Goal: Task Accomplishment & Management: Manage account settings

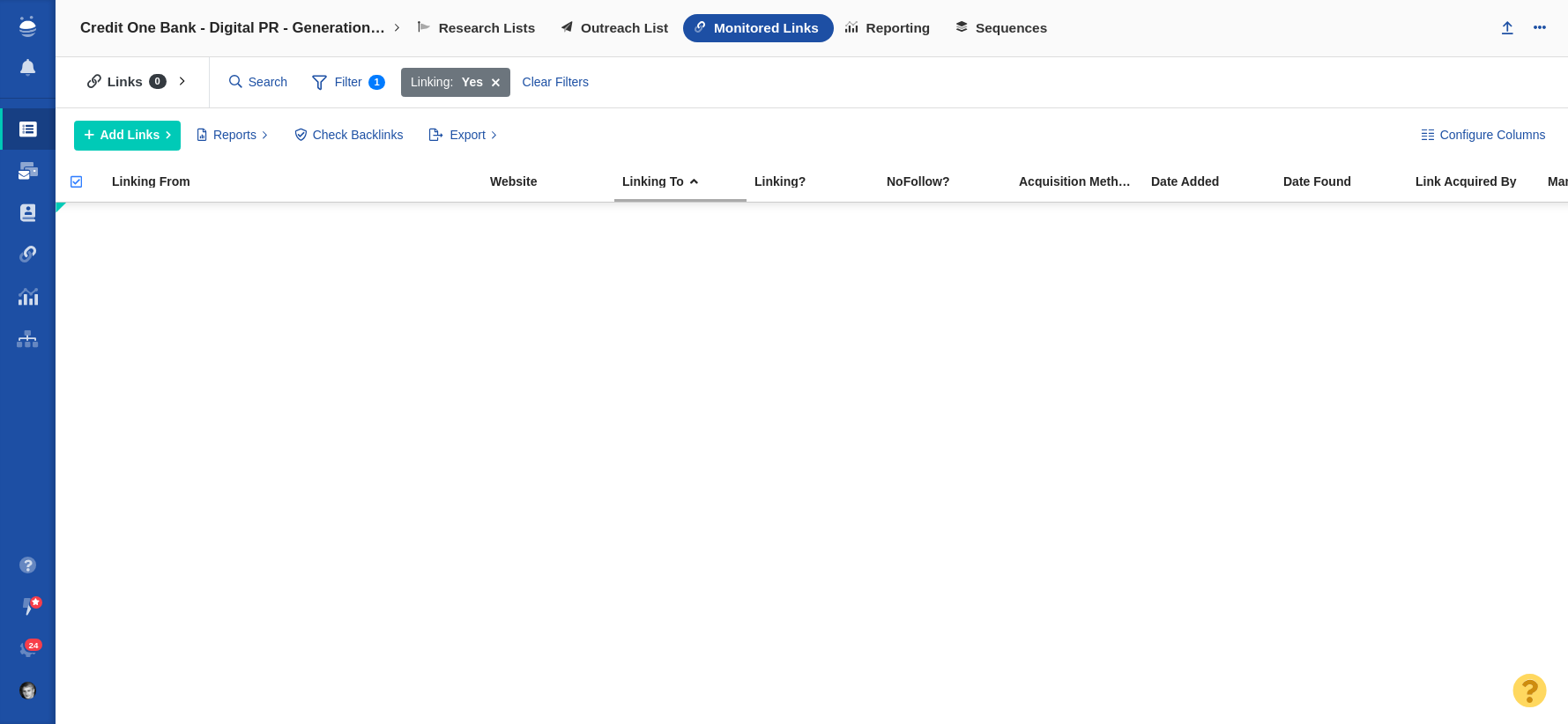
click at [29, 180] on link "Dashboard" at bounding box center [27, 171] width 55 height 43
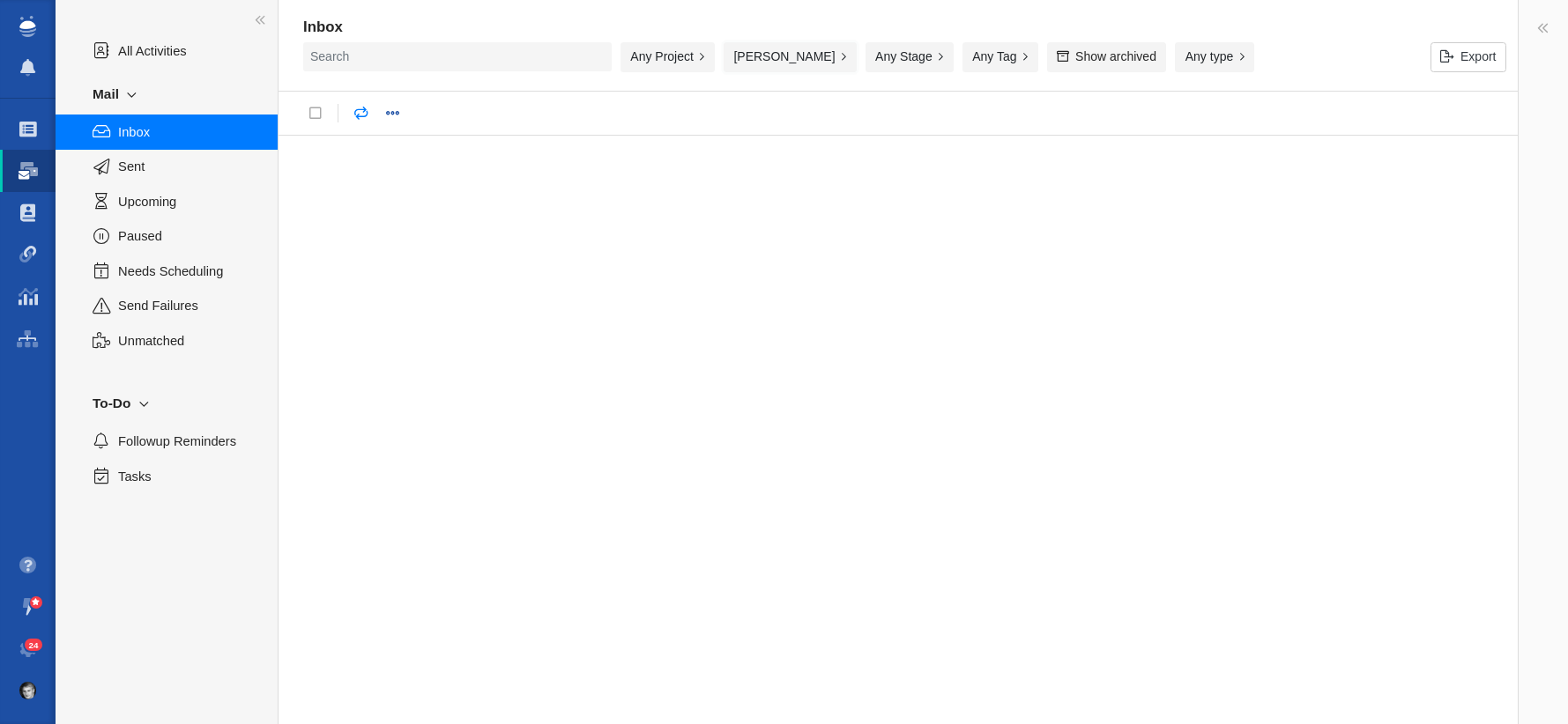
click at [766, 63] on button "Zach Ball" at bounding box center [789, 57] width 133 height 30
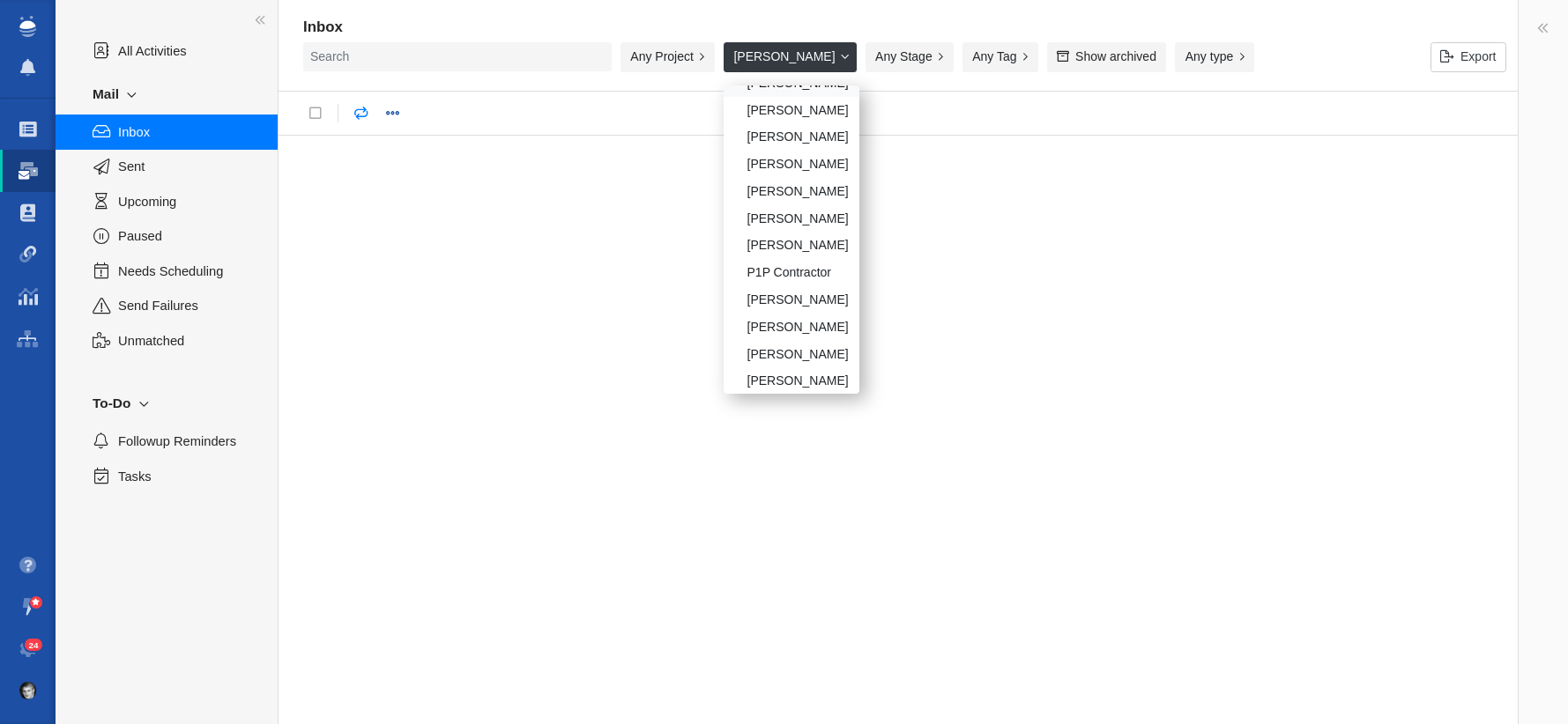
scroll to position [150, 0]
click at [799, 326] on div "Taylor Raymond" at bounding box center [791, 320] width 136 height 27
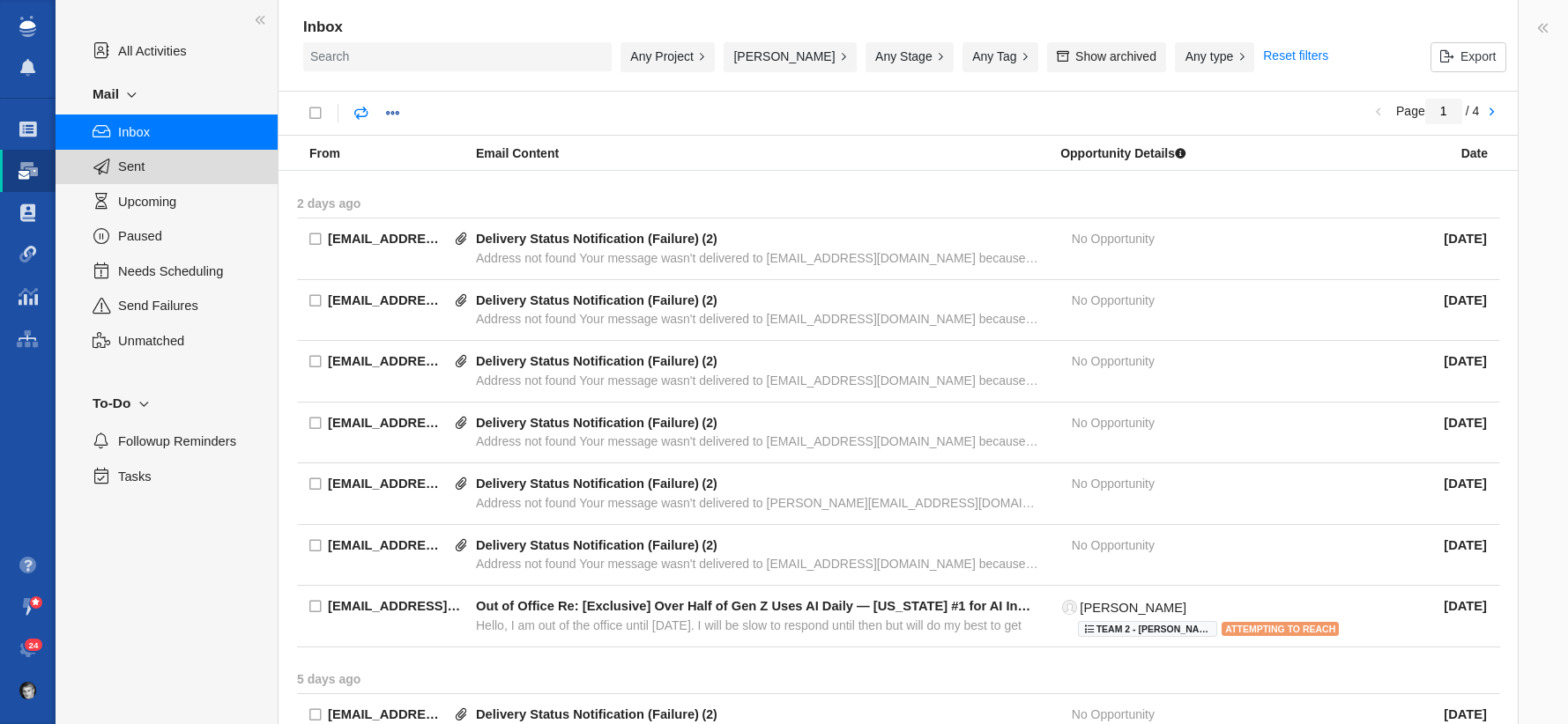
click at [194, 162] on span "Sent" at bounding box center [188, 166] width 140 height 19
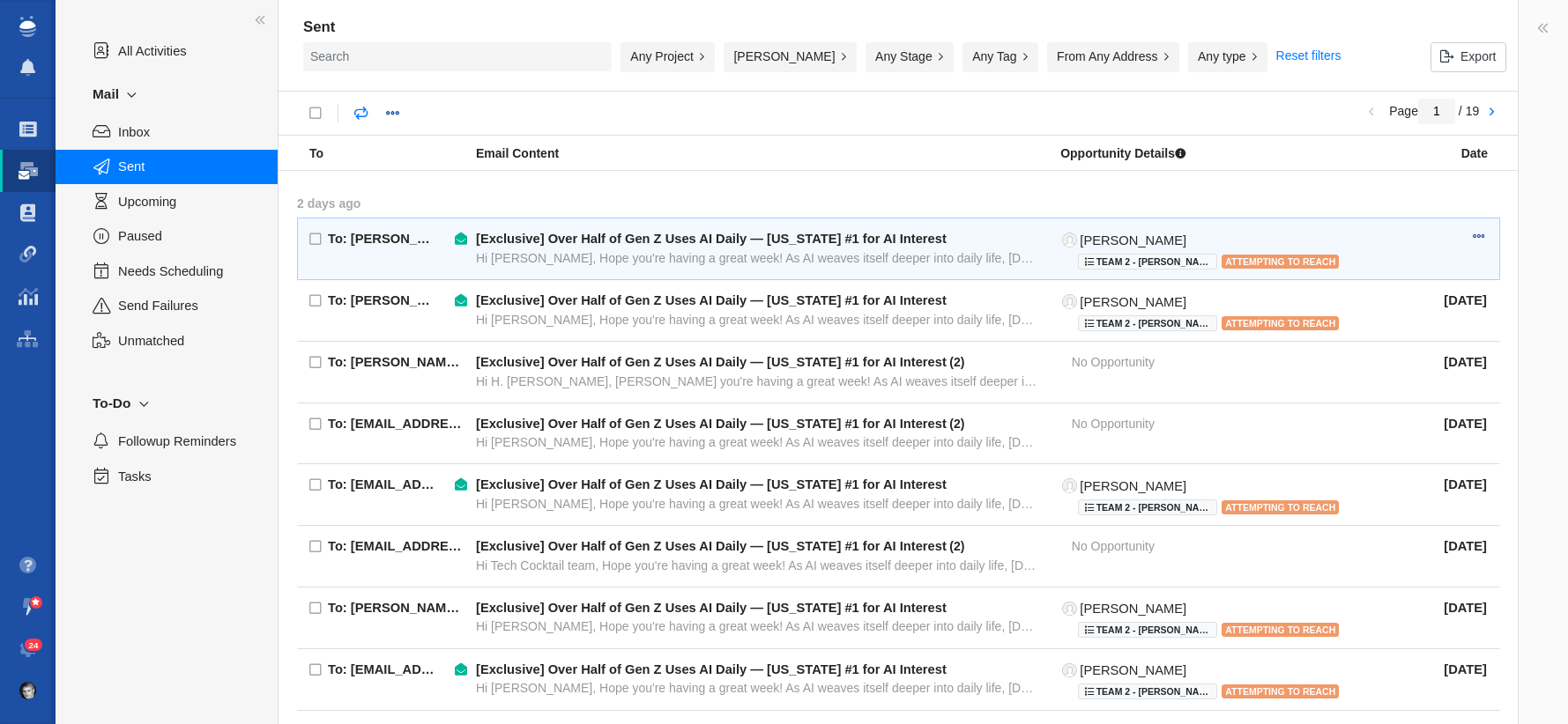
click at [734, 263] on div "Hi Cynthia, Hope you're having a great week! As AI weaves itself deeper into da…" at bounding box center [758, 258] width 565 height 15
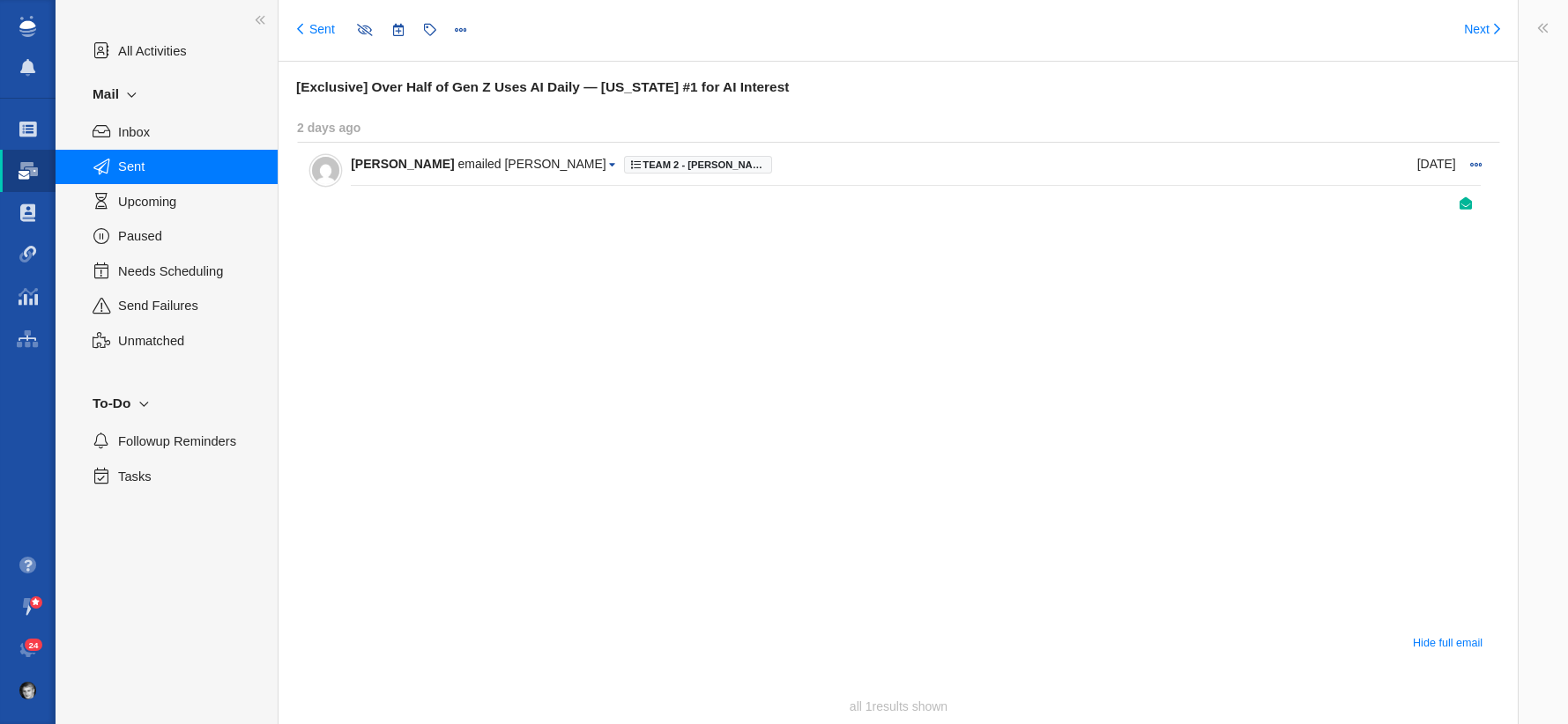
type input "message:1424316276"
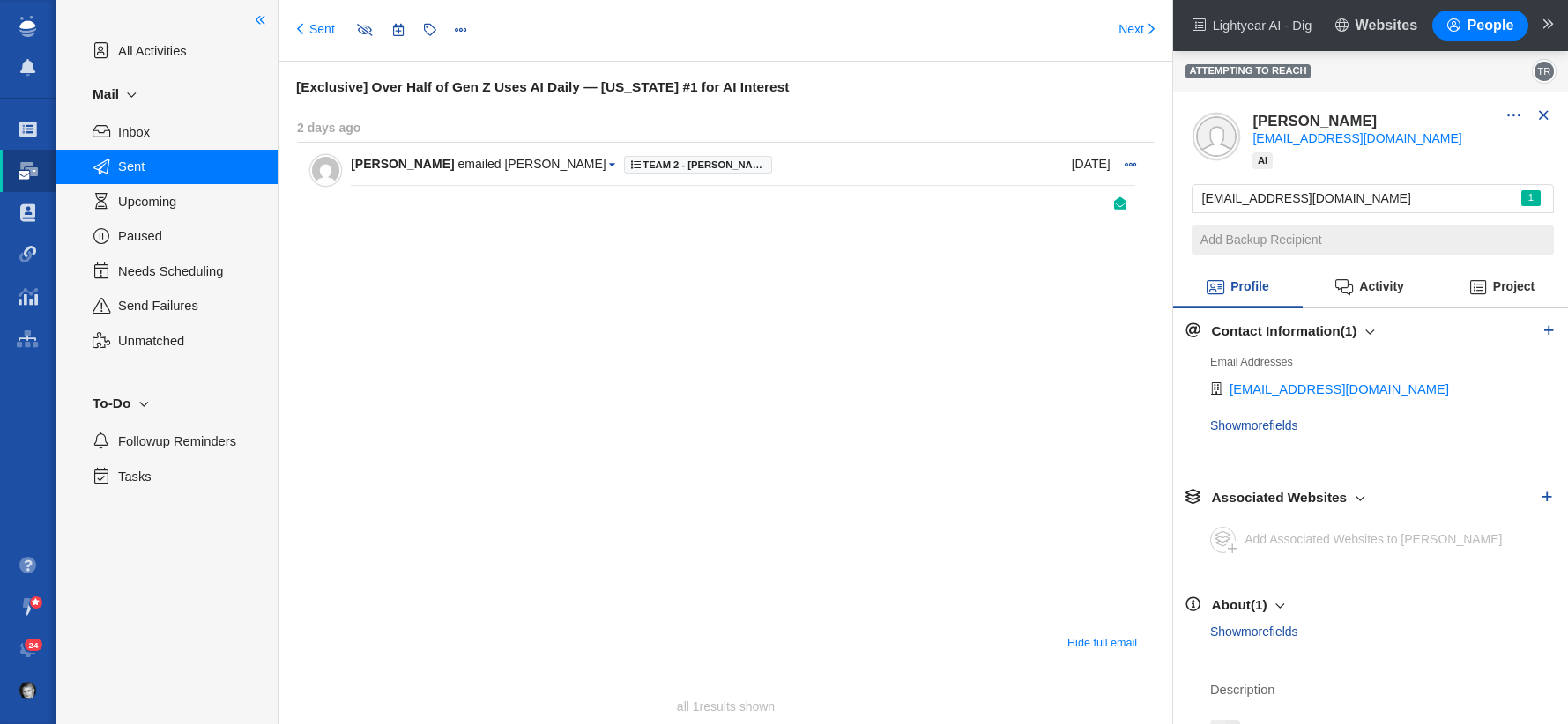
click at [265, 17] on link at bounding box center [260, 19] width 30 height 36
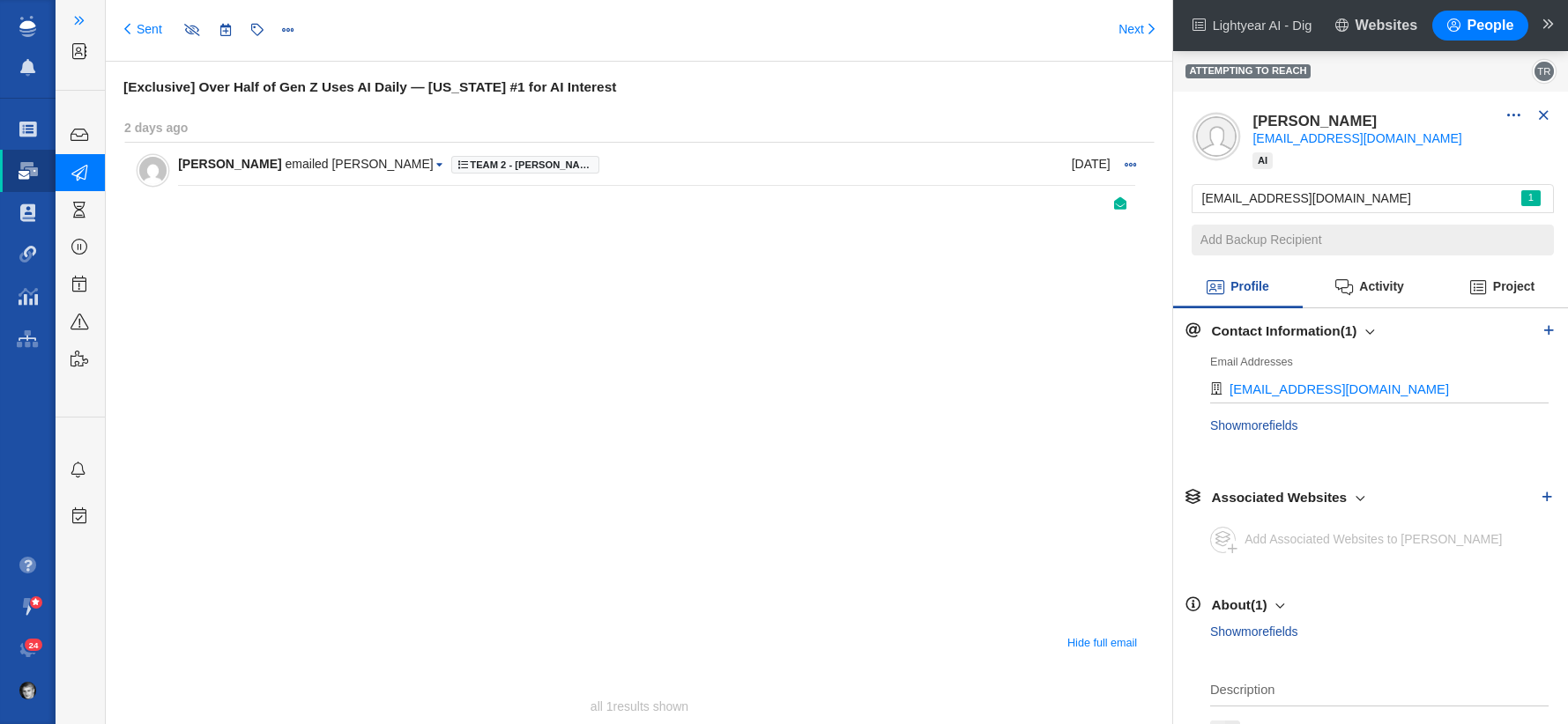
drag, startPoint x: 82, startPoint y: 24, endPoint x: 139, endPoint y: 28, distance: 57.1
click at [83, 24] on span at bounding box center [78, 20] width 11 height 17
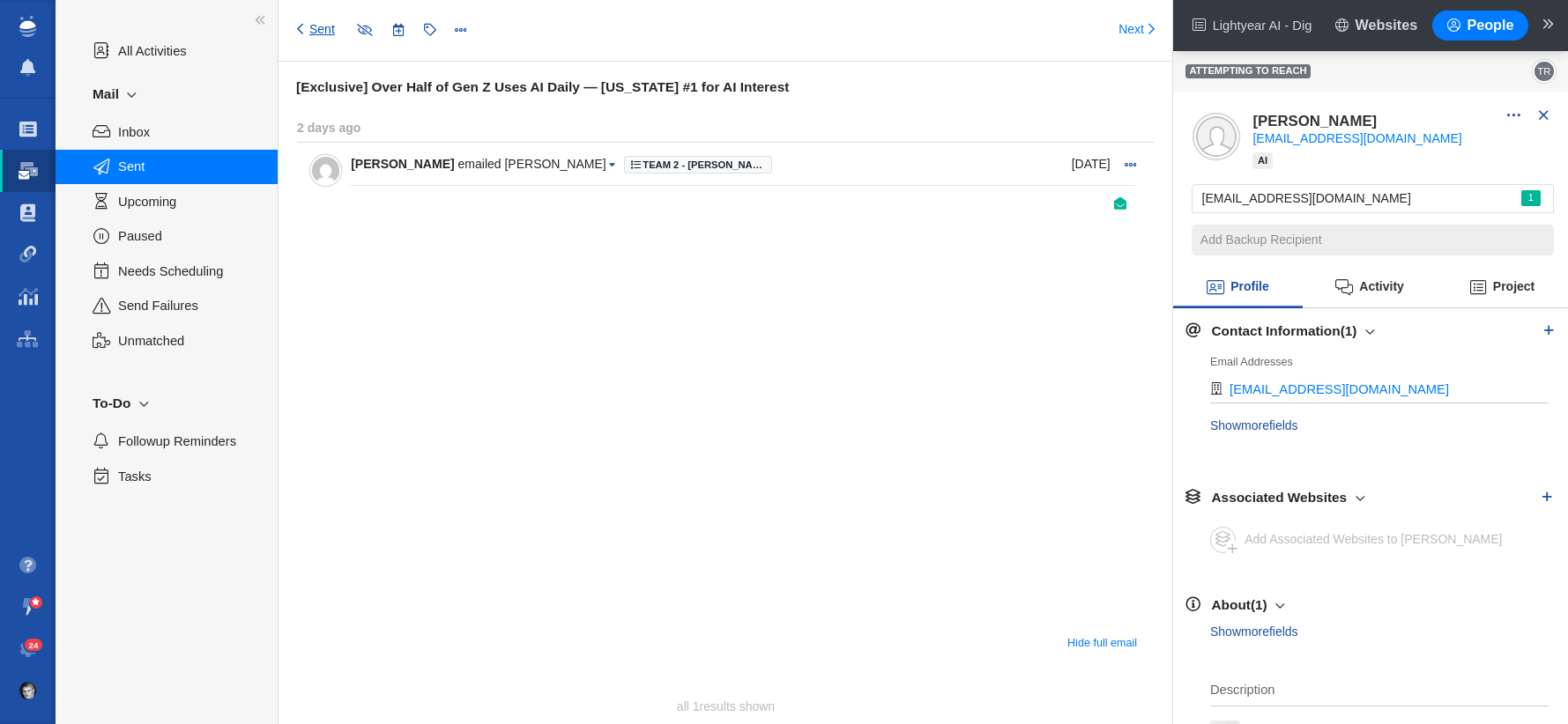
click at [333, 29] on link "Sent" at bounding box center [316, 30] width 38 height 17
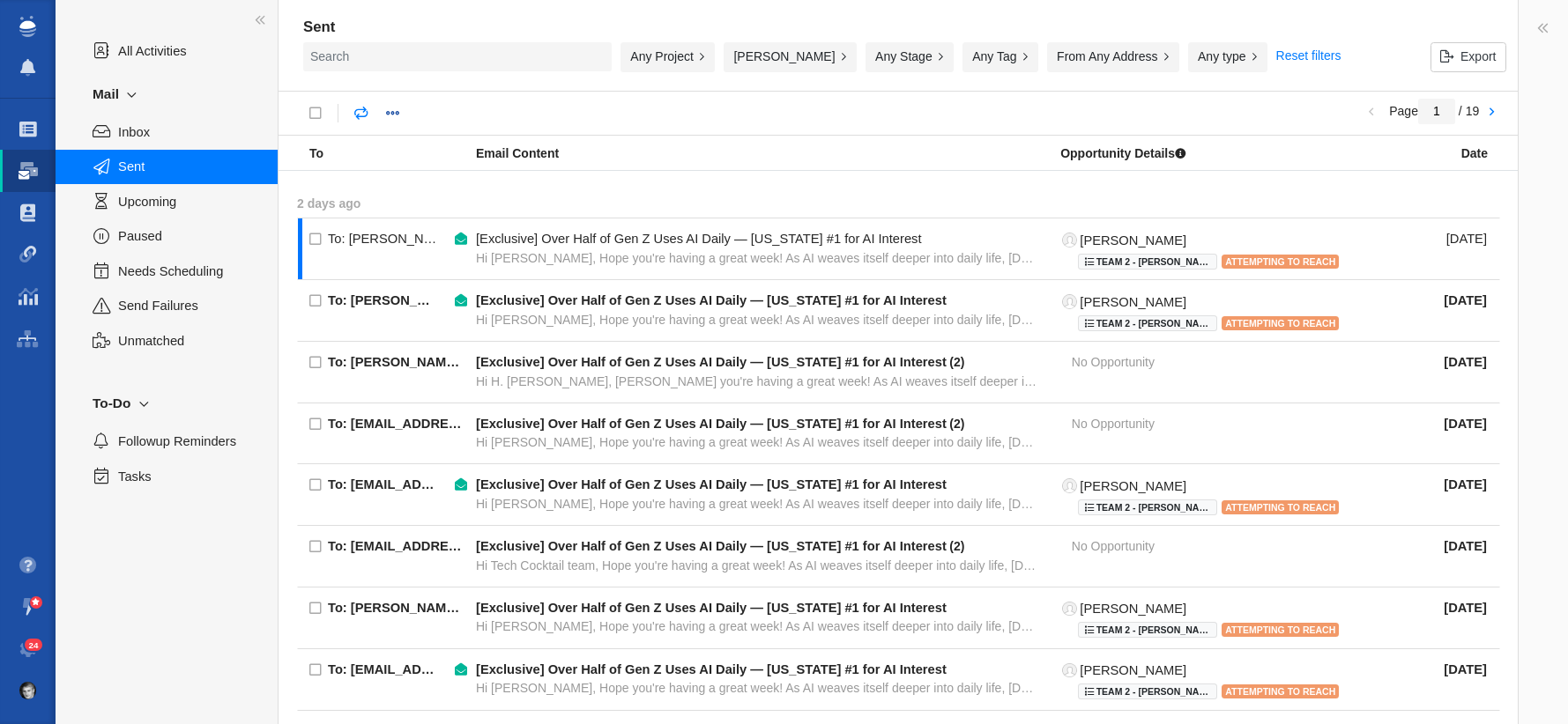
click at [147, 166] on span "Sent" at bounding box center [188, 166] width 140 height 19
click at [763, 57] on button "Taylor Raymond" at bounding box center [789, 57] width 133 height 30
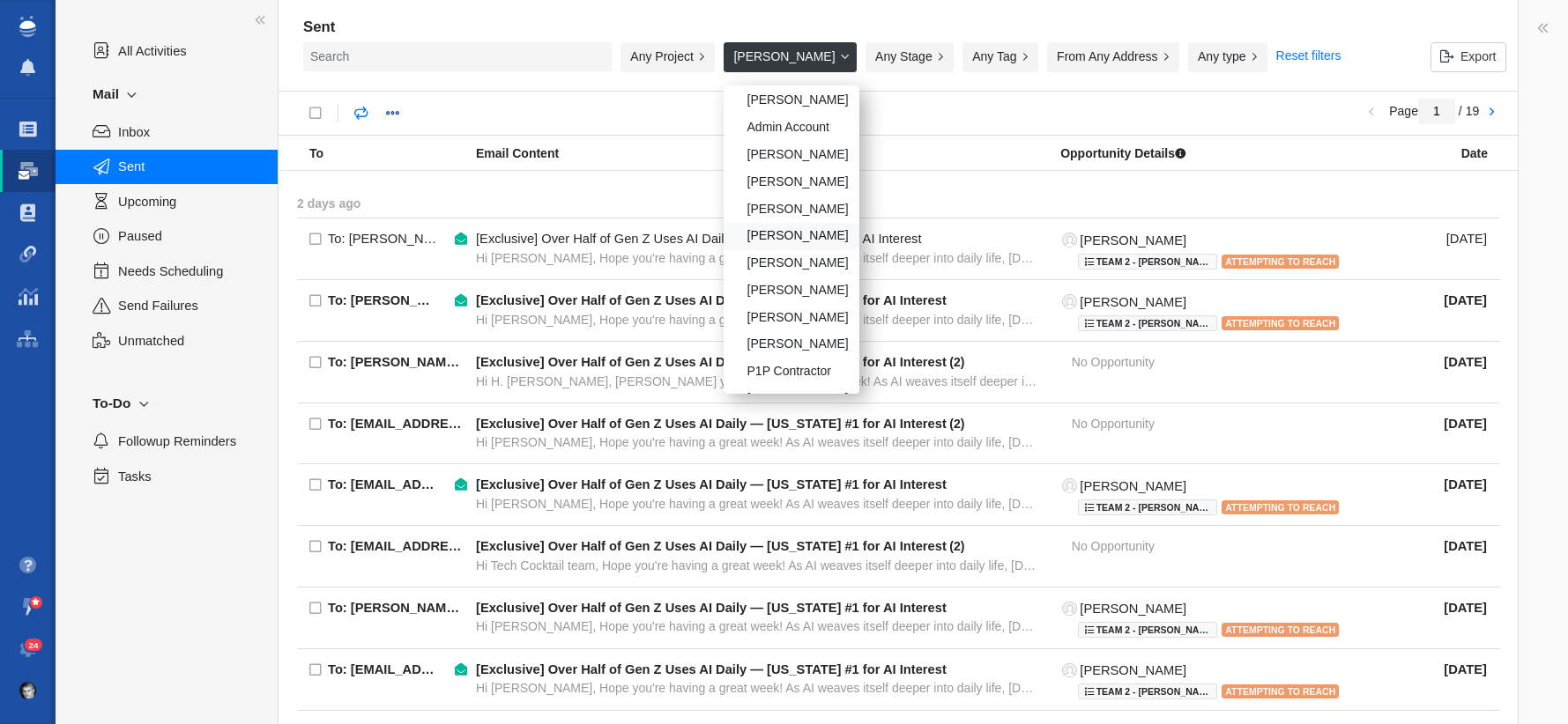
scroll to position [45, 0]
click at [828, 55] on button "Taylor Raymond" at bounding box center [789, 57] width 133 height 30
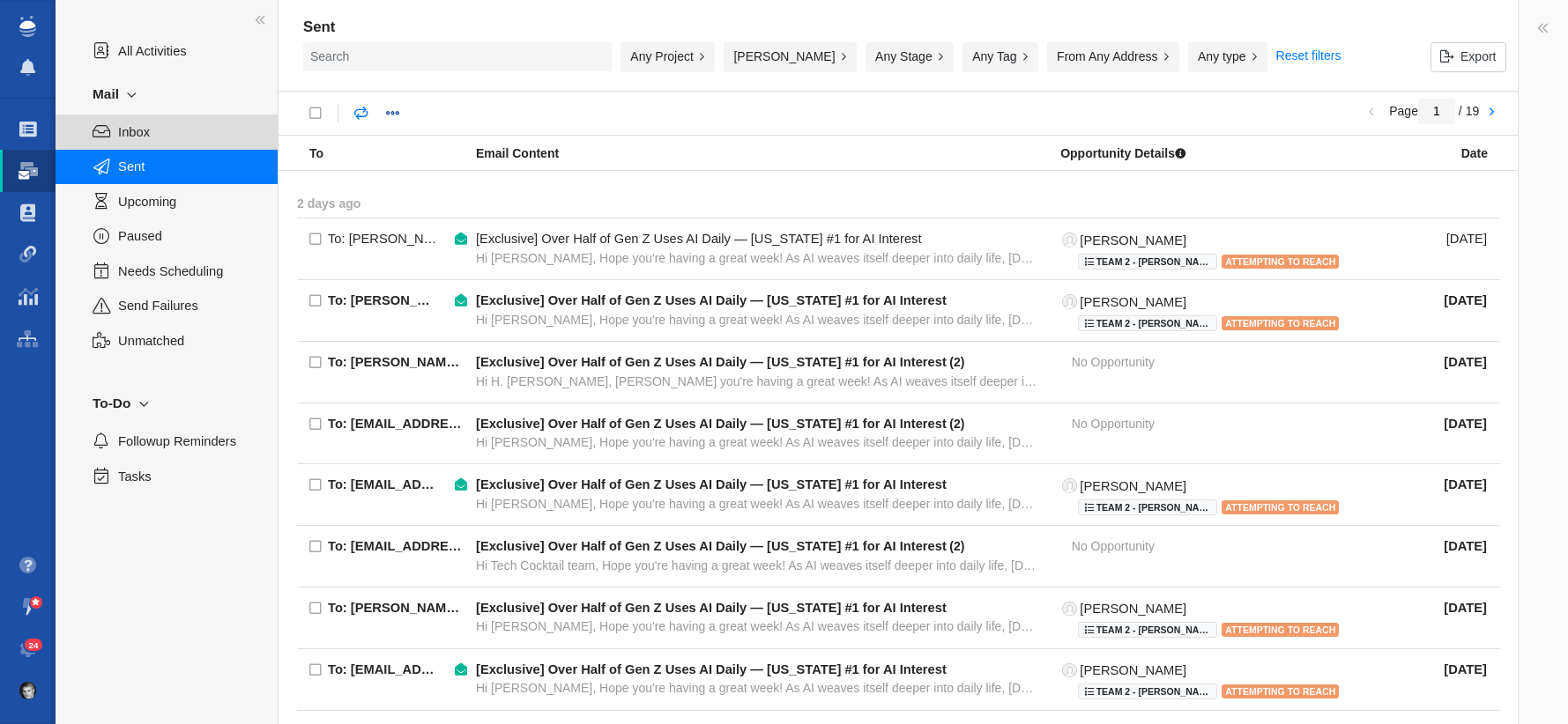
click at [160, 132] on span "Inbox" at bounding box center [188, 133] width 140 height 19
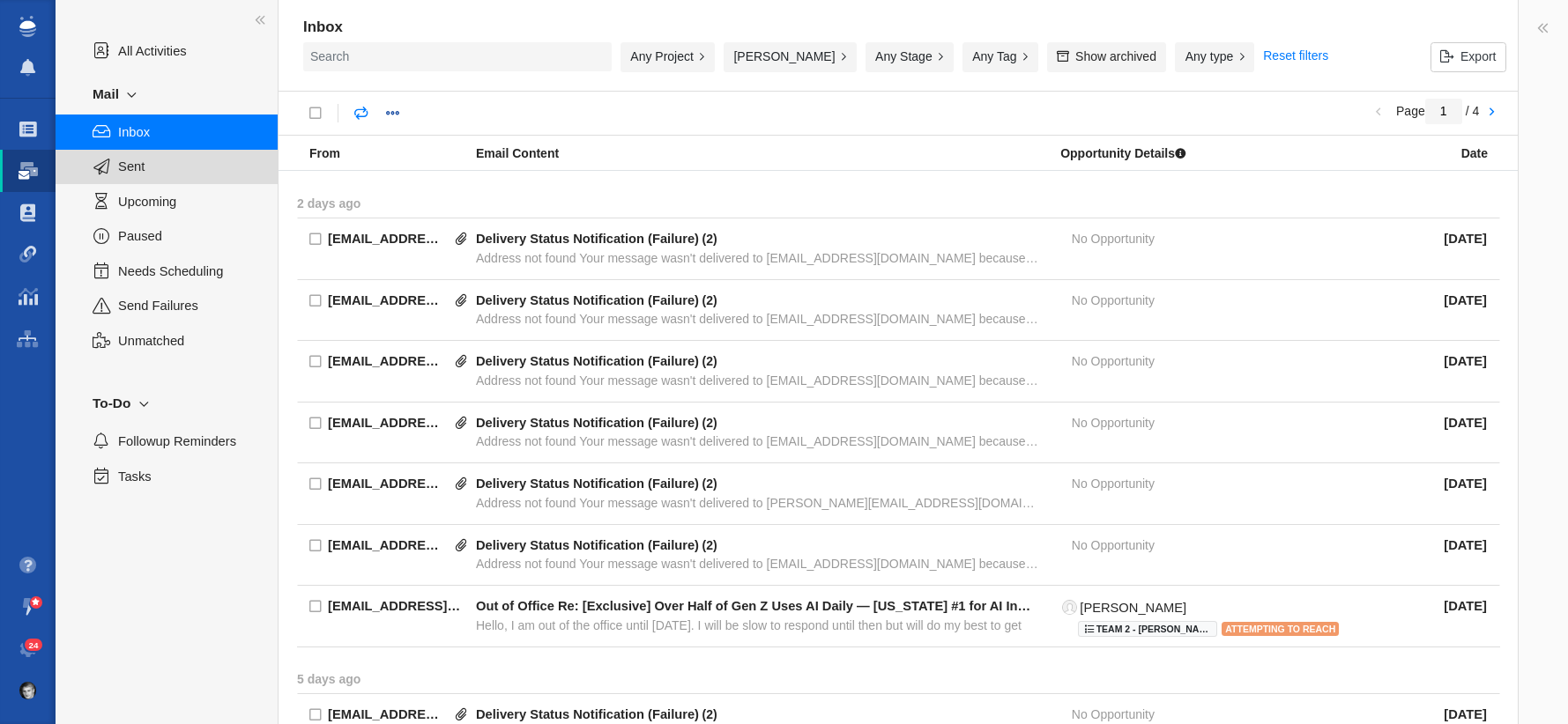
click at [160, 173] on span "Sent" at bounding box center [188, 166] width 140 height 19
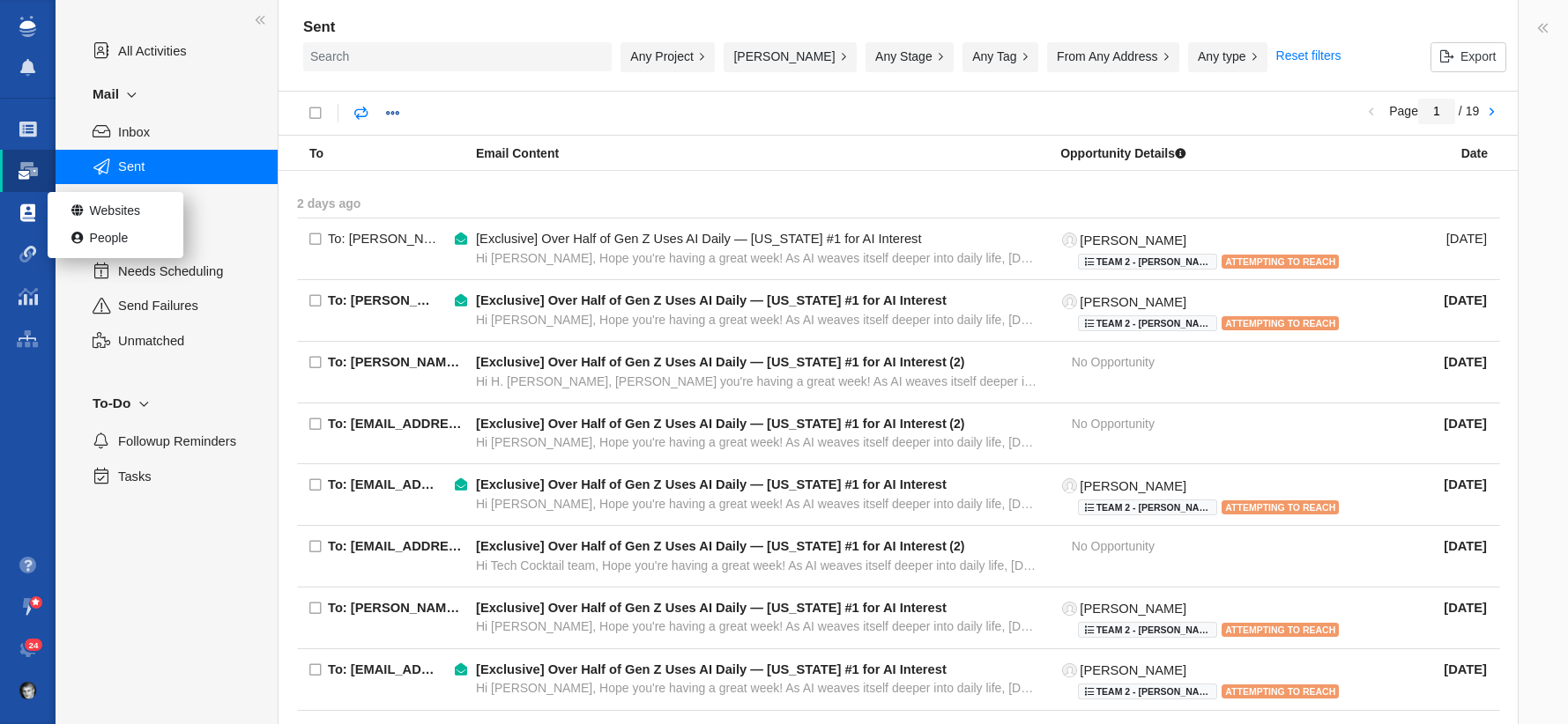
click at [28, 214] on span at bounding box center [27, 213] width 15 height 17
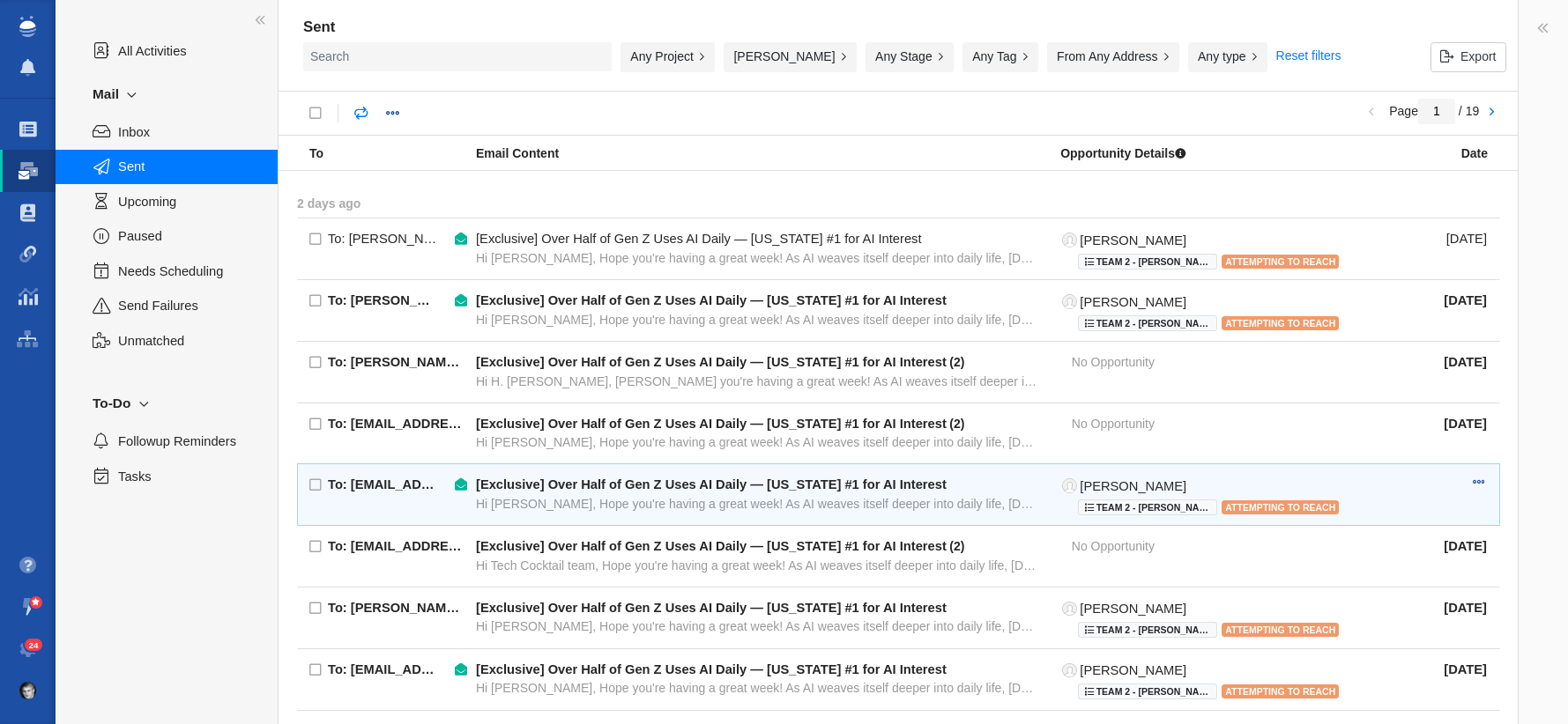
scroll to position [1, 0]
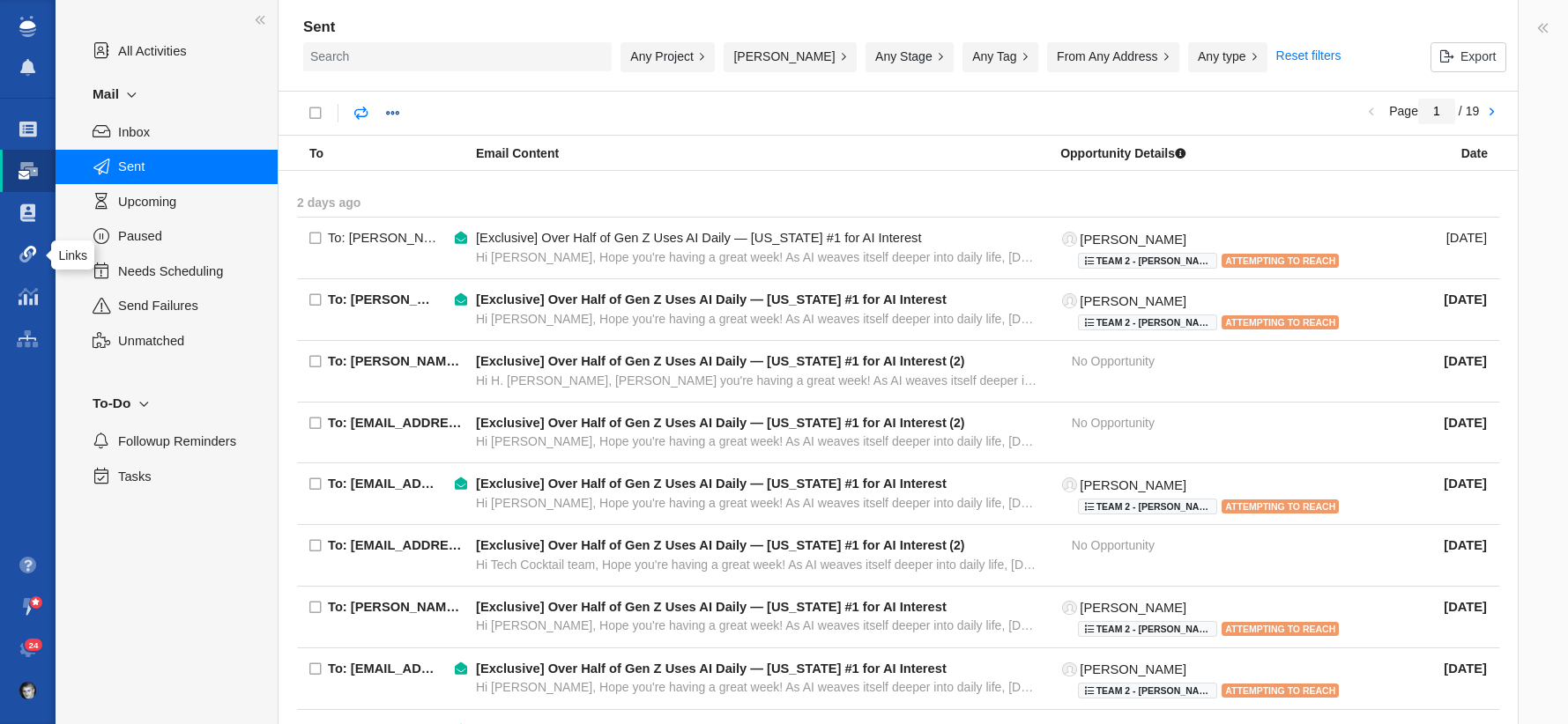
click at [27, 256] on span at bounding box center [28, 255] width 17 height 17
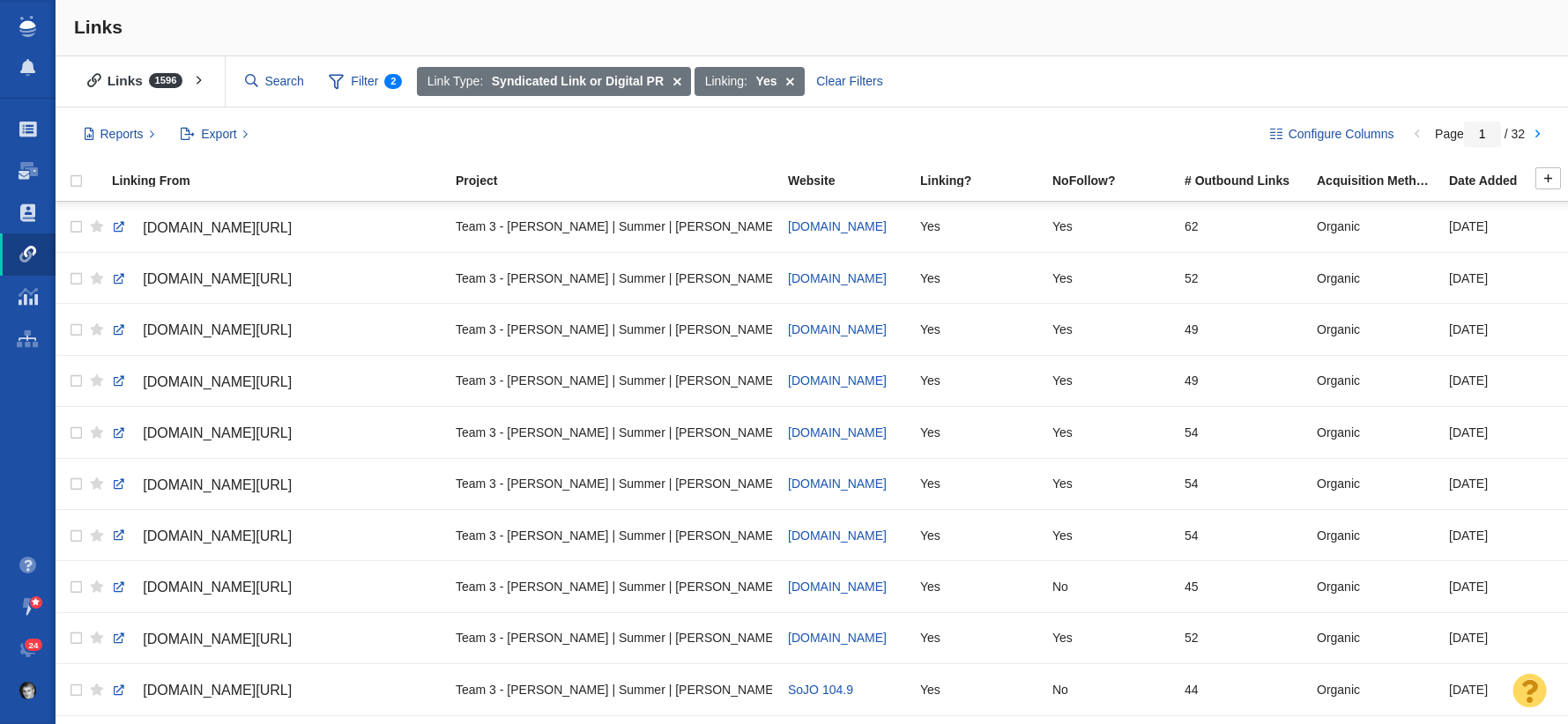
click at [1492, 179] on div "Date Added" at bounding box center [1514, 180] width 131 height 13
click at [361, 86] on span "Filter 2" at bounding box center [365, 81] width 93 height 34
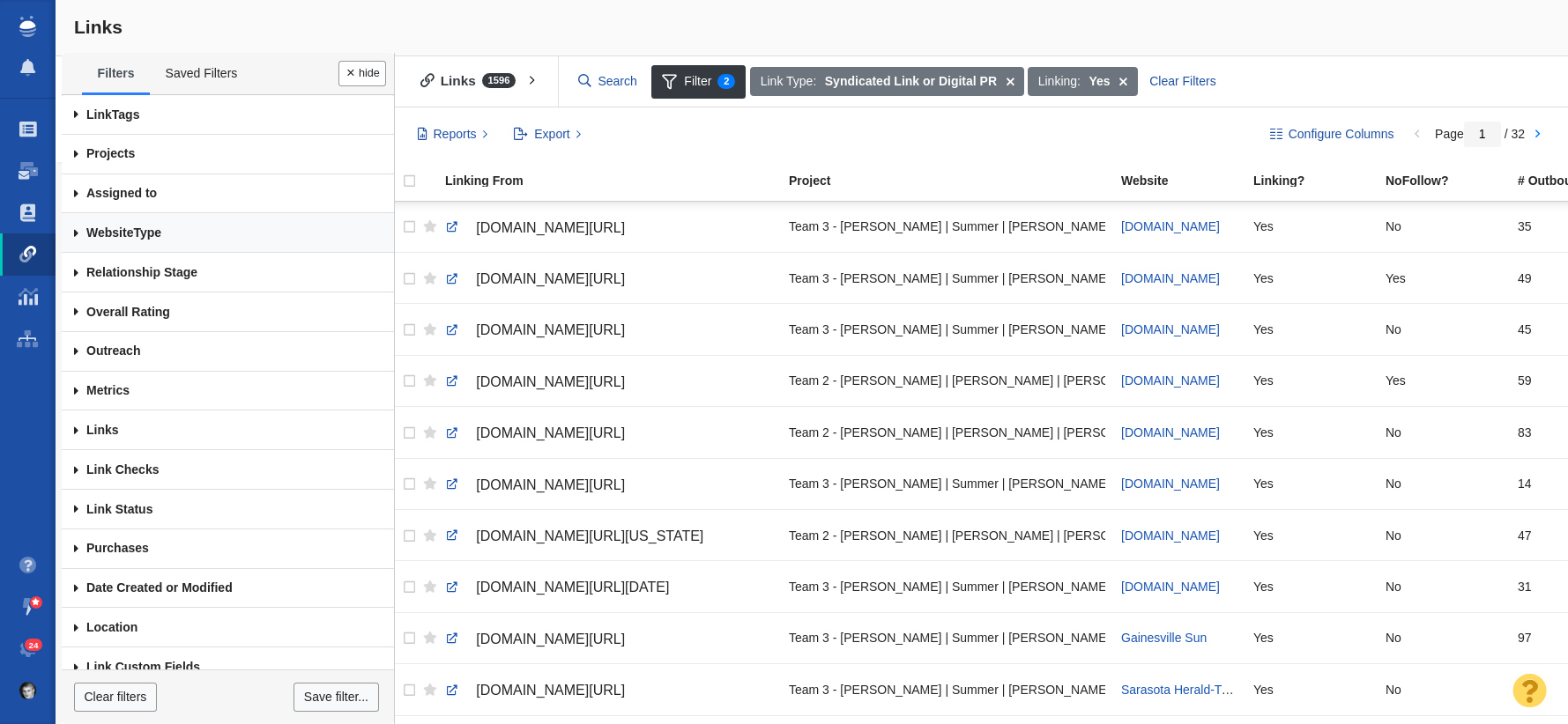
scroll to position [17, 0]
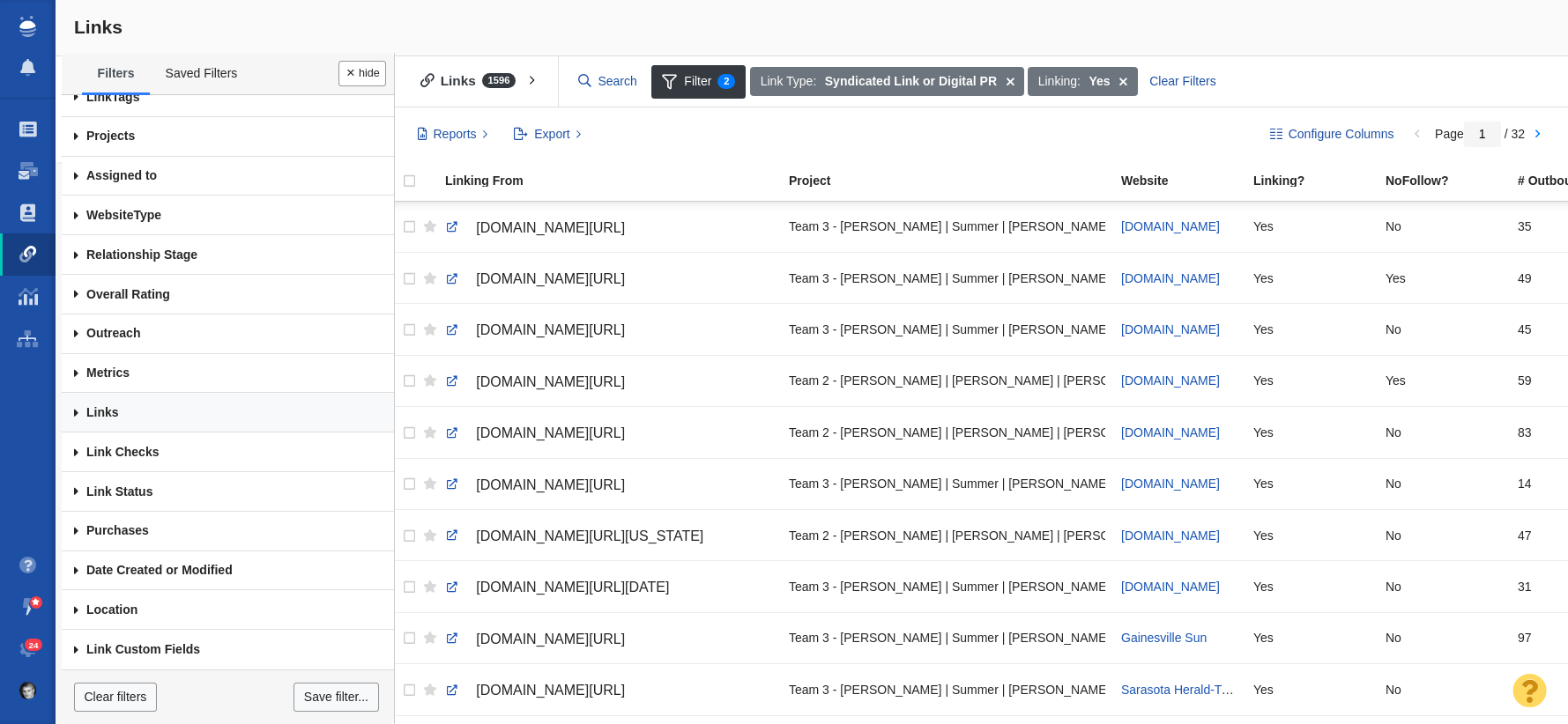
click at [191, 412] on link "Links" at bounding box center [228, 412] width 332 height 40
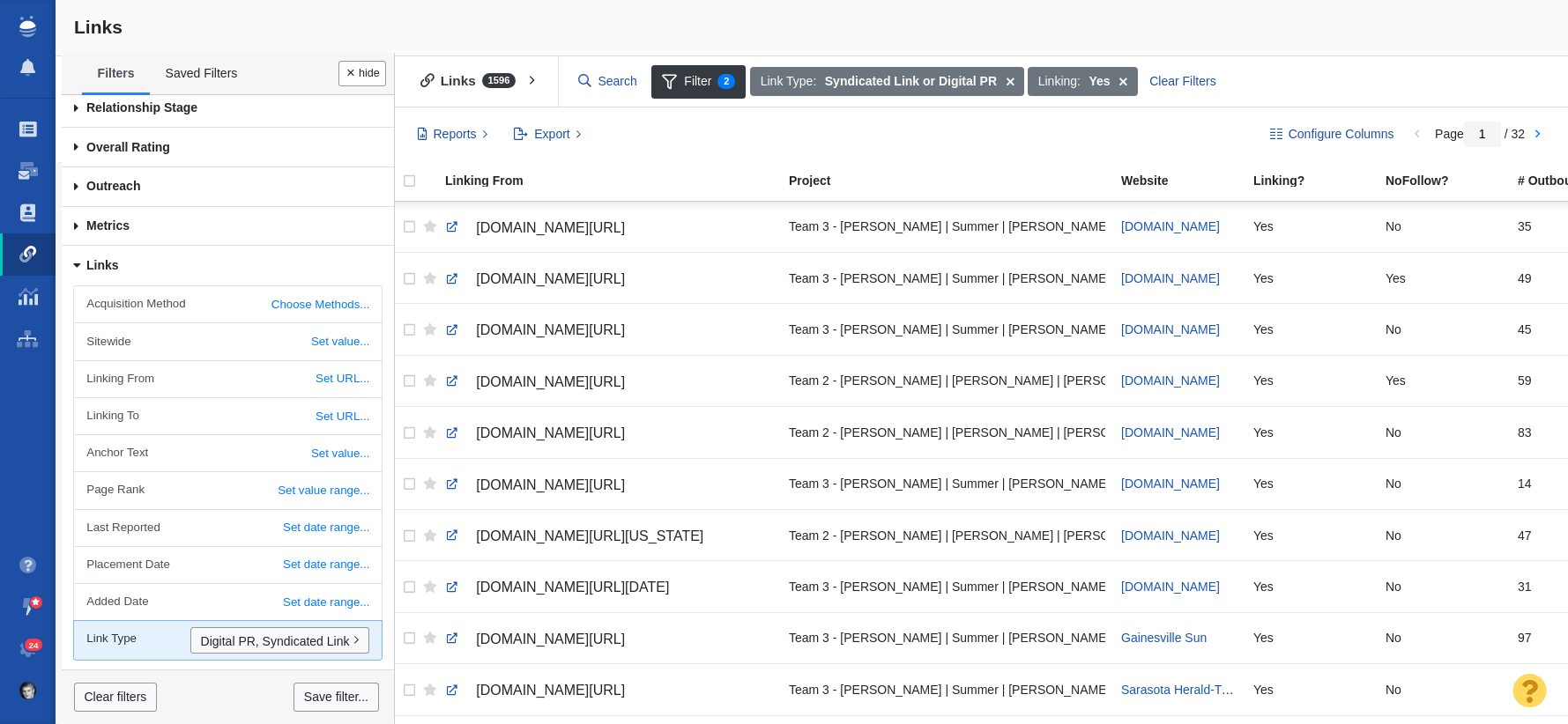
scroll to position [174, 0]
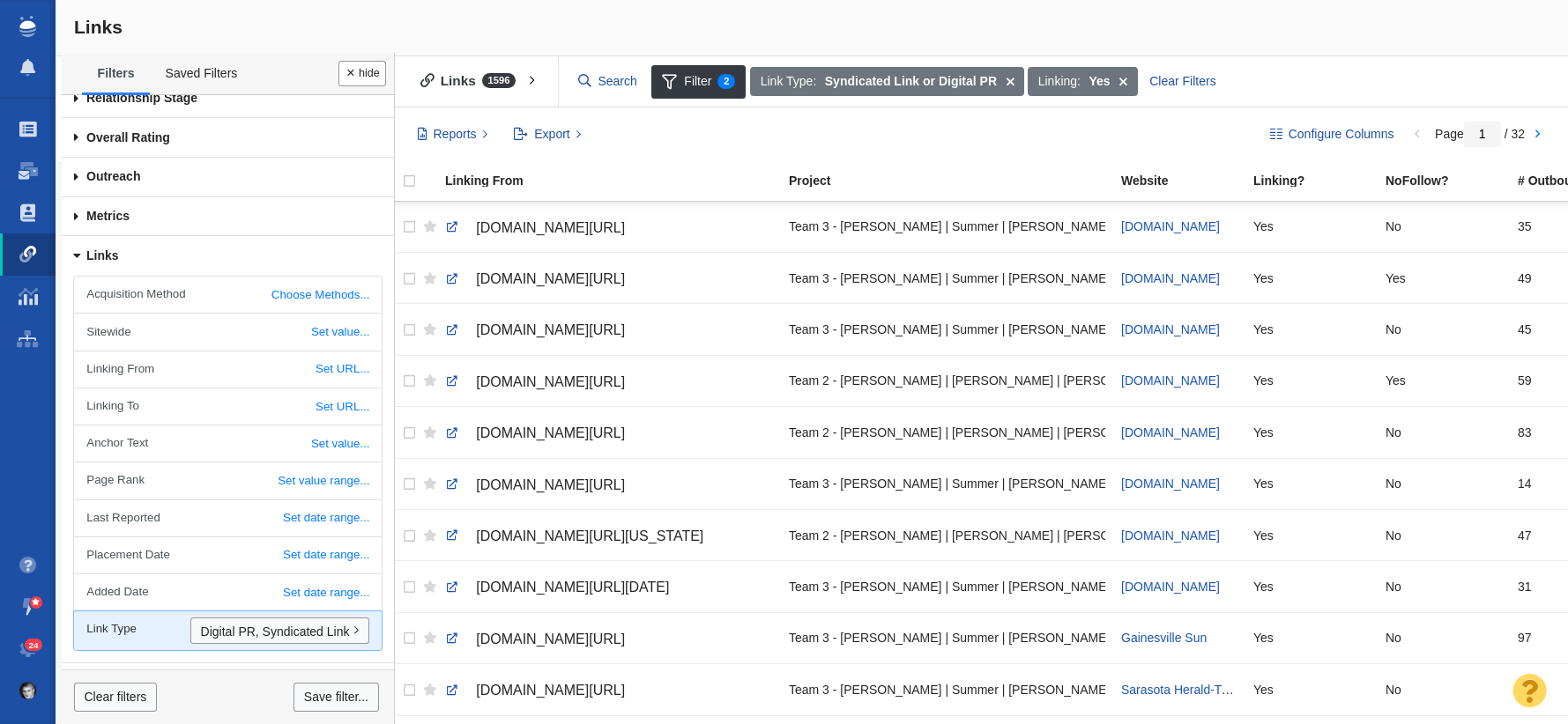
click at [108, 257] on link "Links" at bounding box center [228, 256] width 332 height 40
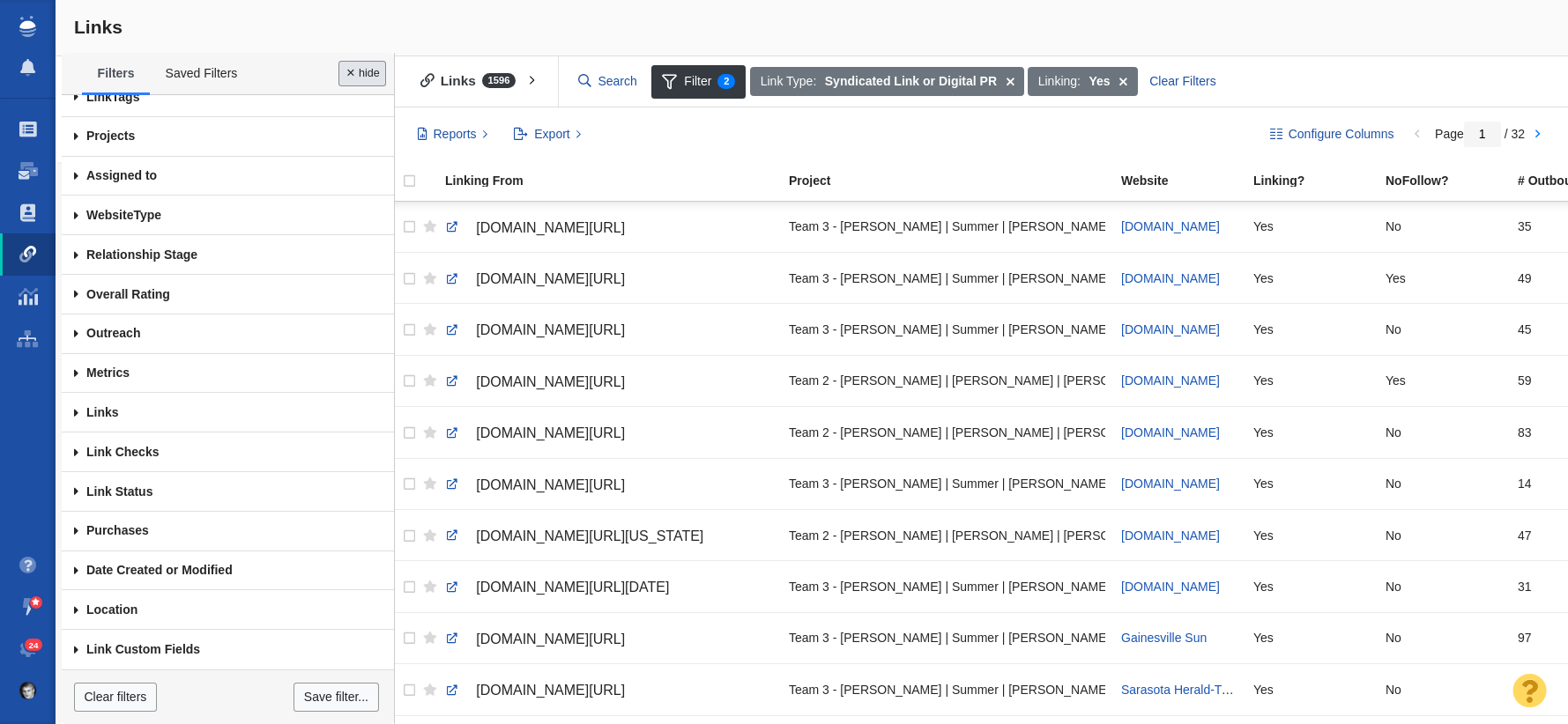
click at [345, 80] on button "Done" at bounding box center [362, 74] width 47 height 25
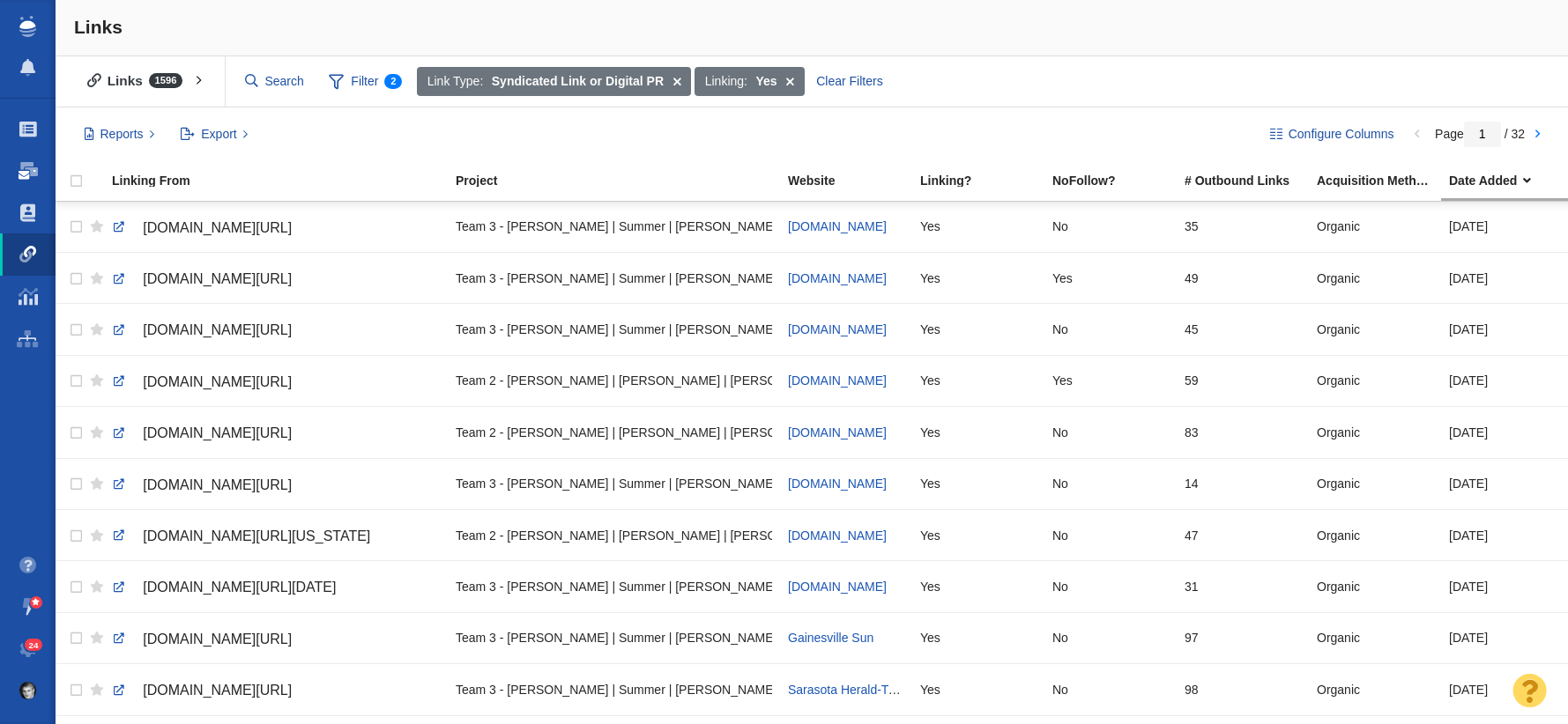
click at [15, 176] on link "Dashboard" at bounding box center [27, 171] width 55 height 43
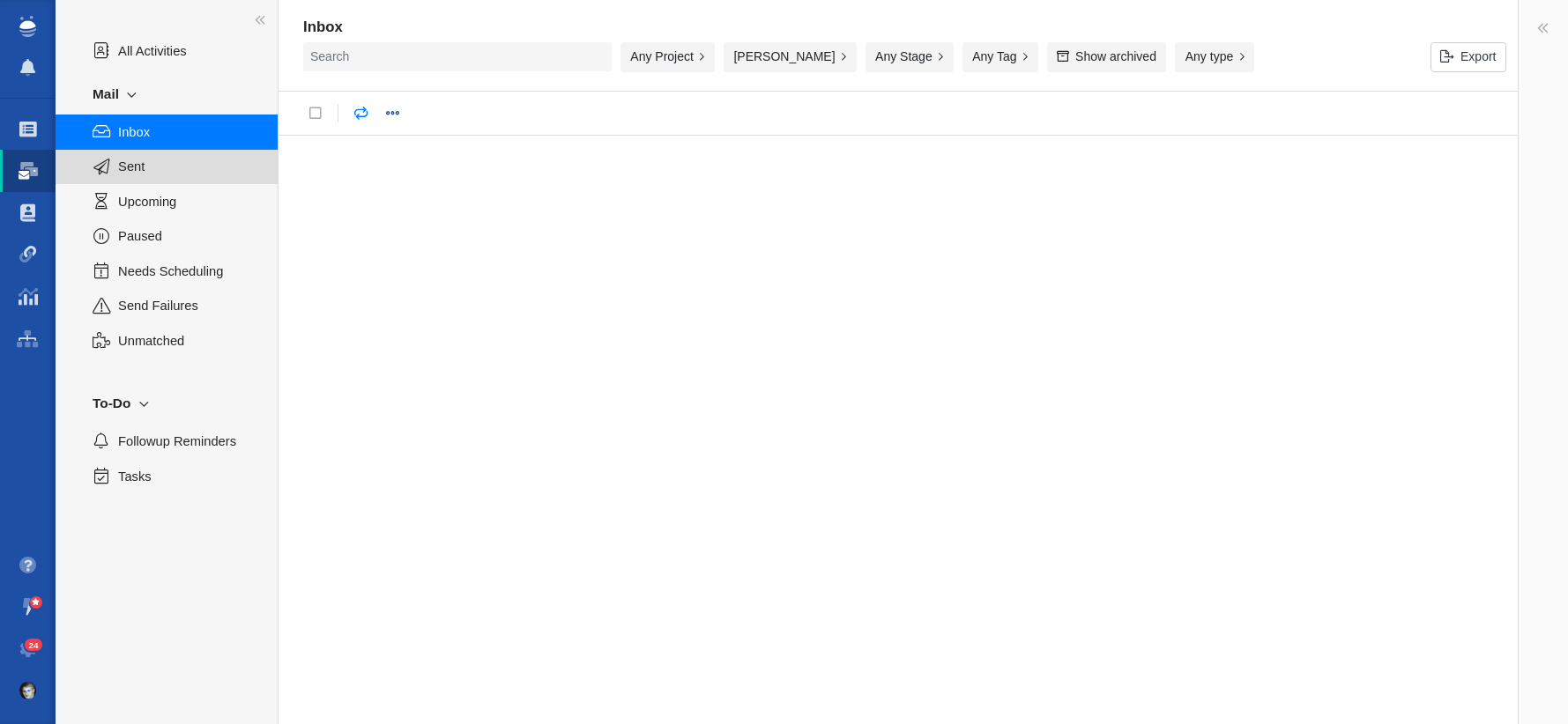
click at [194, 182] on div "Sent" at bounding box center [166, 167] width 222 height 35
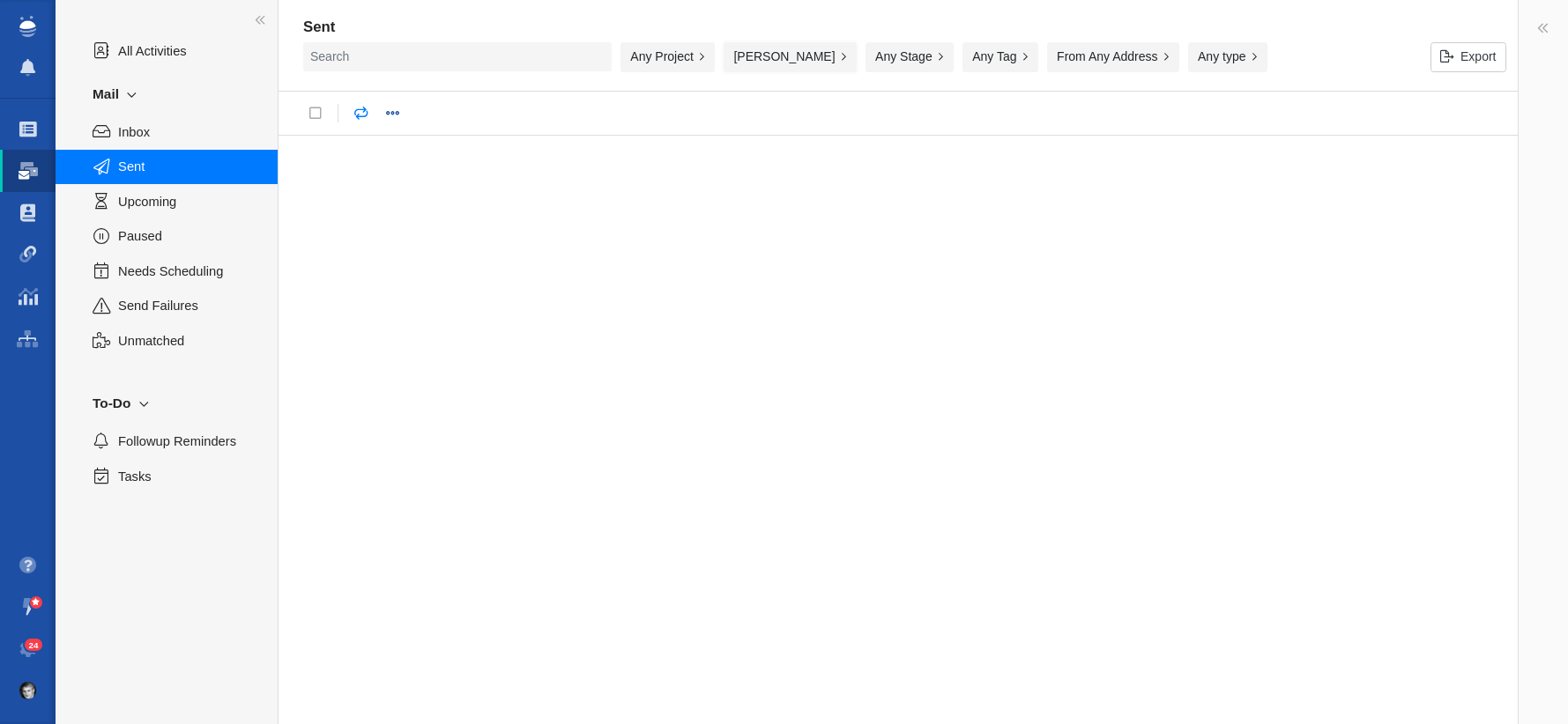
click at [788, 63] on button "[PERSON_NAME]" at bounding box center [789, 57] width 133 height 30
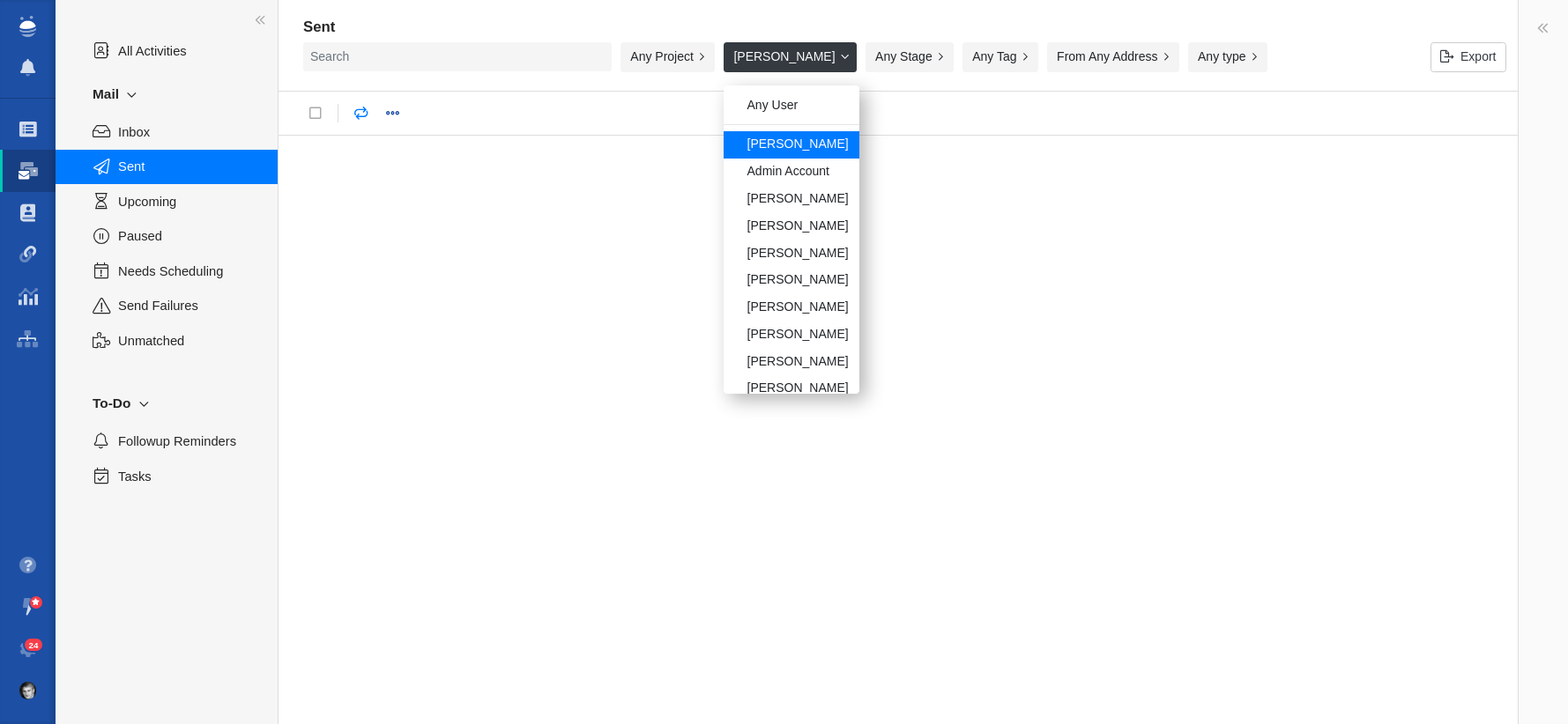
click at [30, 30] on img at bounding box center [27, 26] width 15 height 21
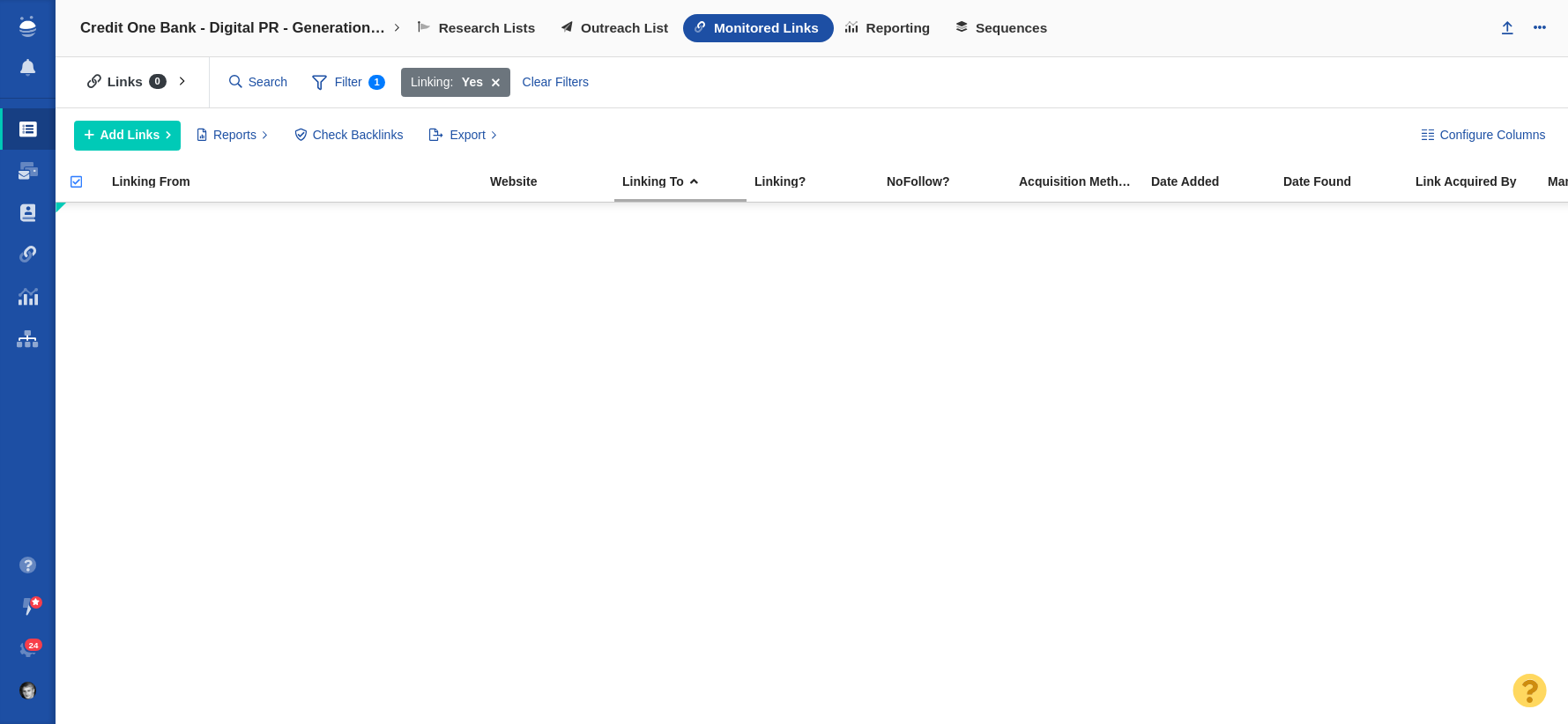
click at [30, 345] on span at bounding box center [27, 339] width 22 height 17
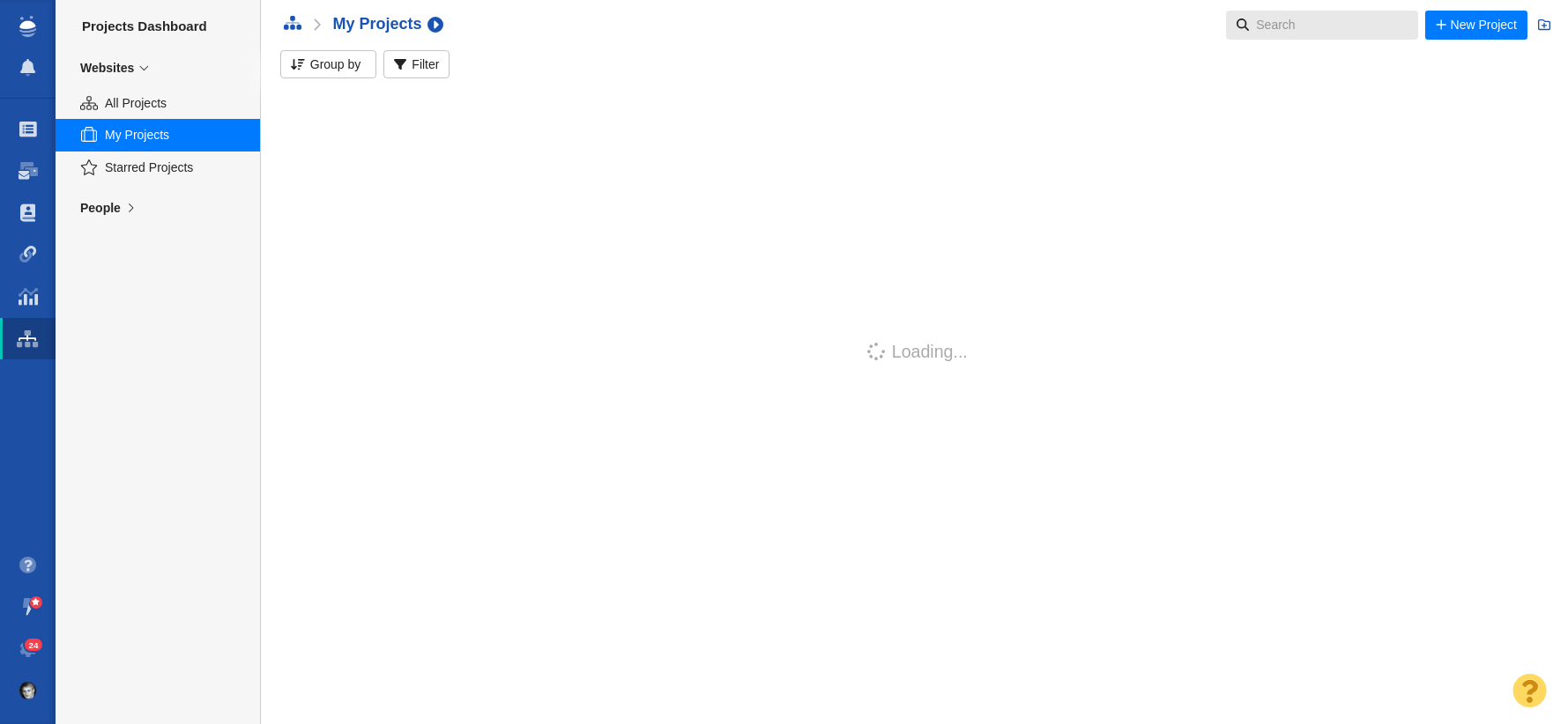
click at [162, 114] on div "All Projects" at bounding box center [157, 103] width 204 height 33
type input "all-projects"
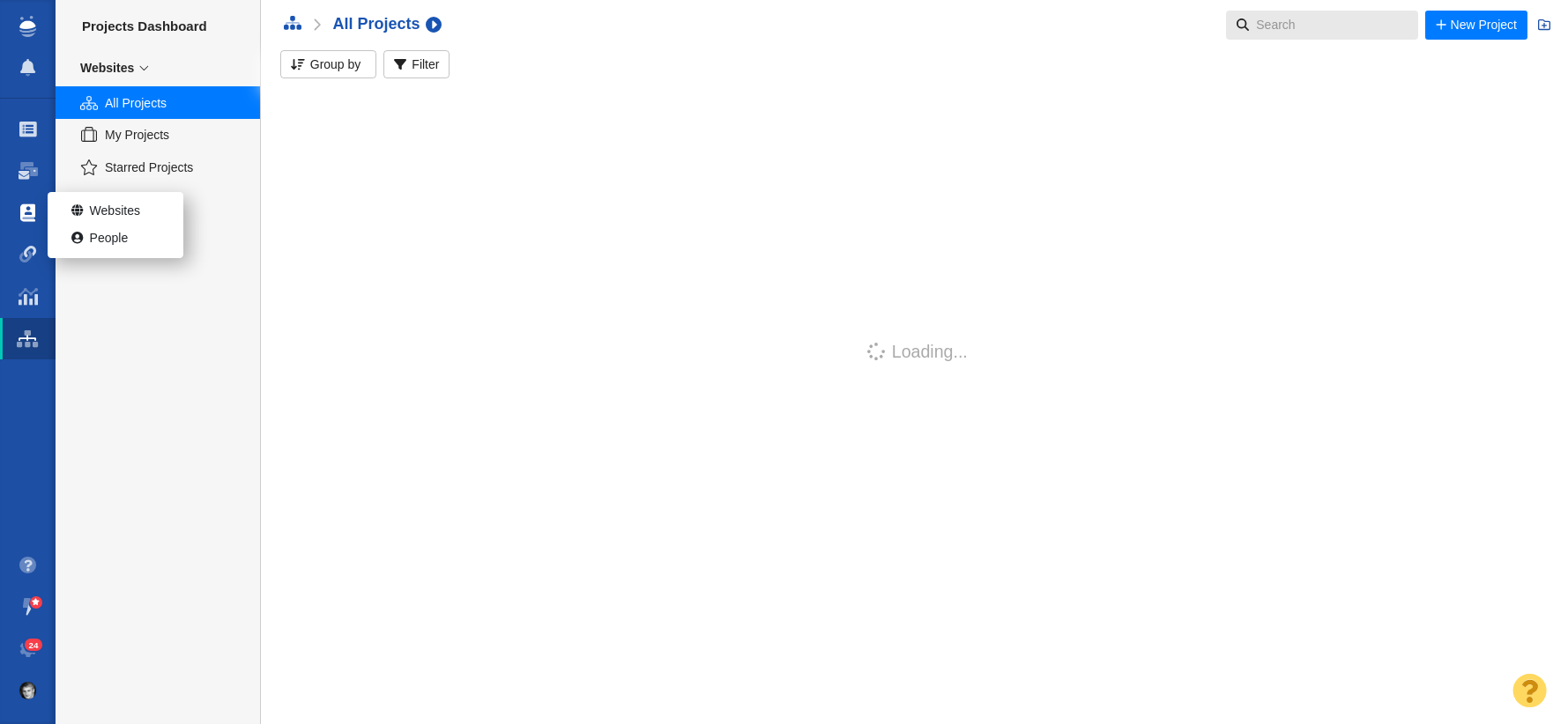
click at [30, 210] on span at bounding box center [27, 213] width 15 height 17
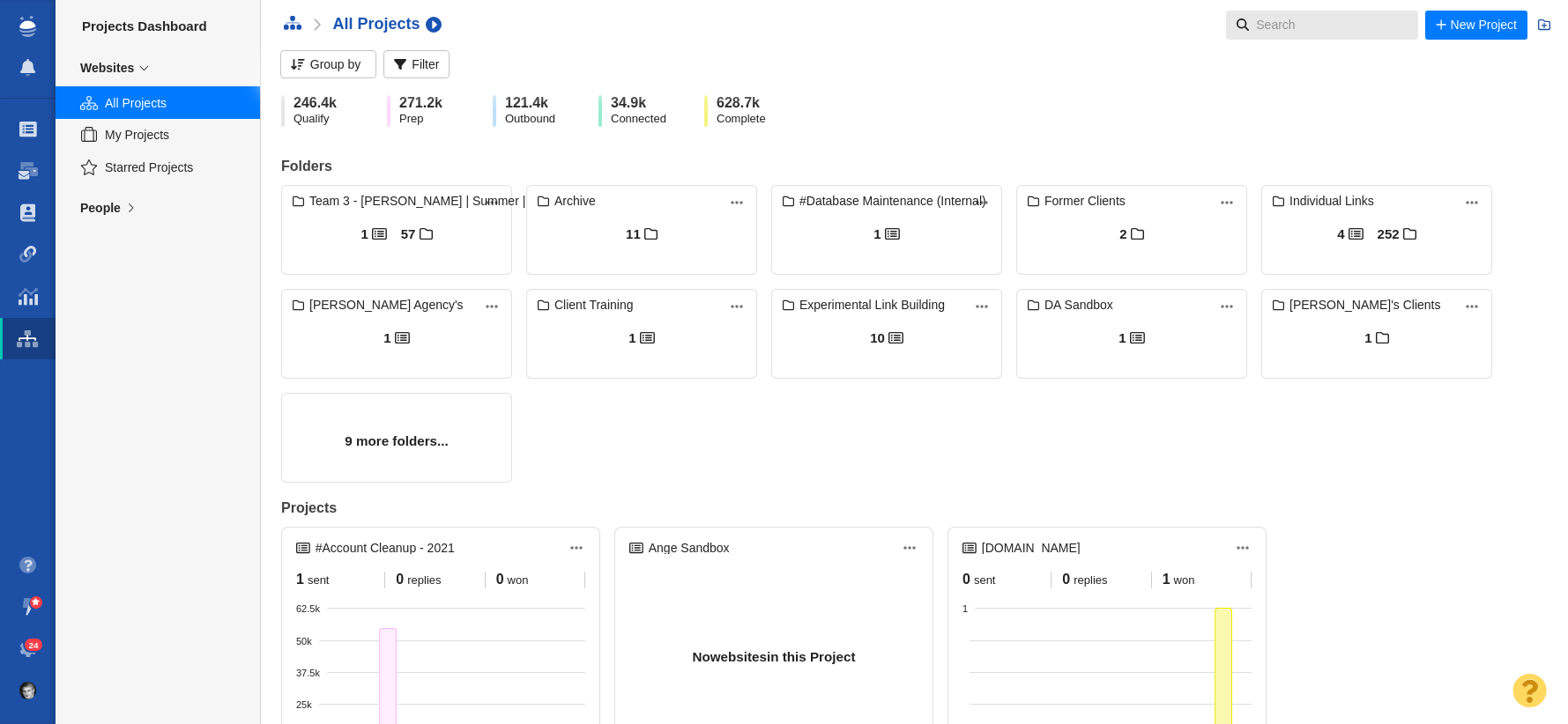
click at [24, 657] on link "24" at bounding box center [27, 649] width 55 height 43
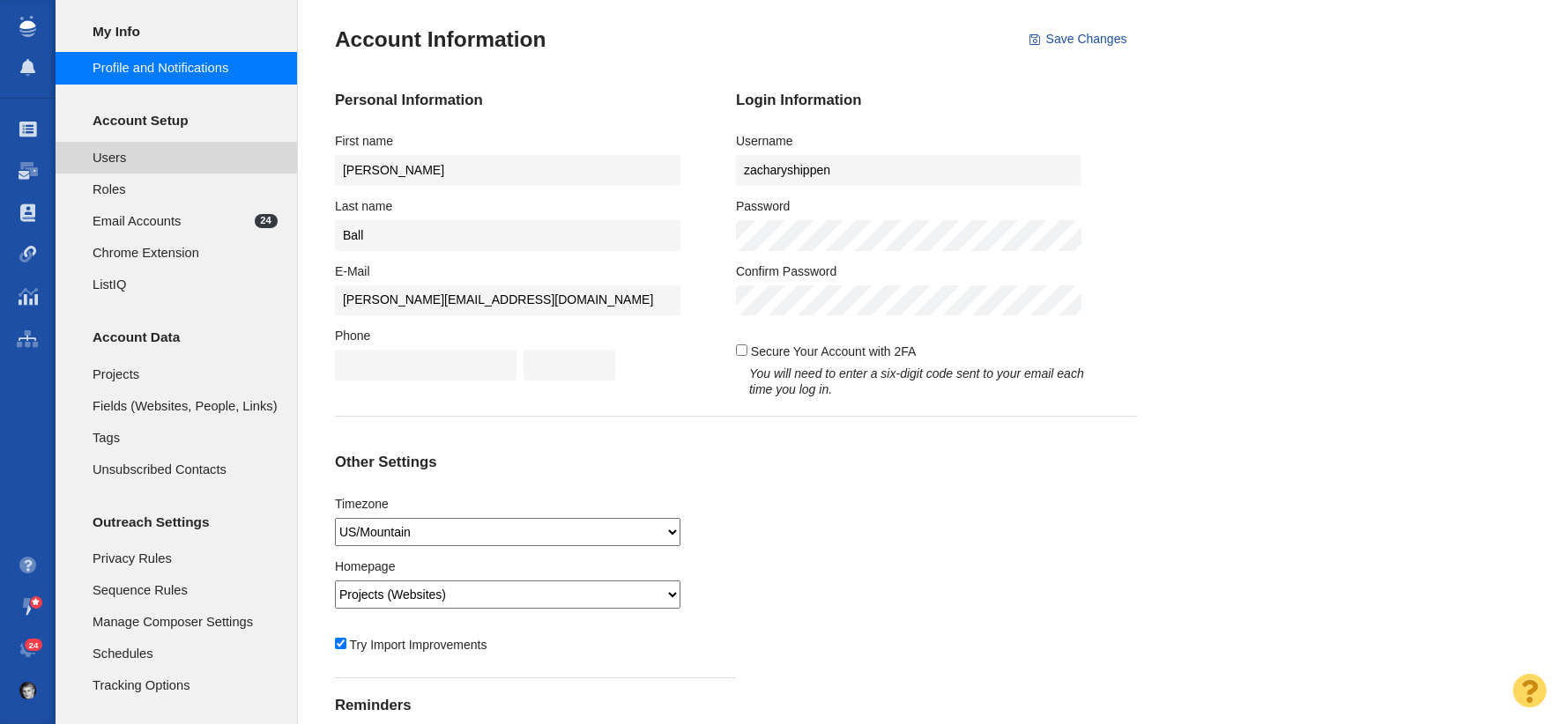
click at [135, 149] on span "Users" at bounding box center [185, 158] width 185 height 19
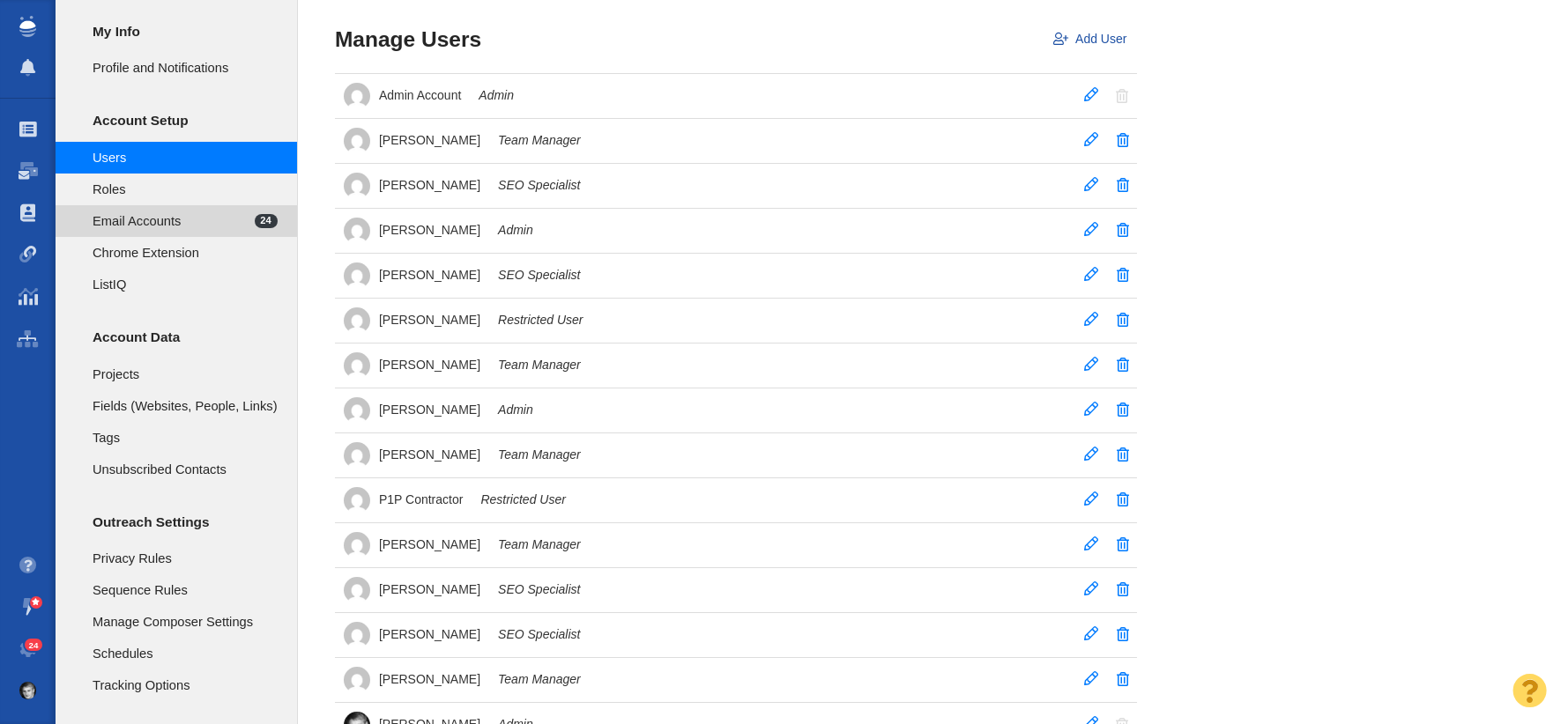
click at [167, 221] on span "Email Accounts" at bounding box center [173, 221] width 162 height 19
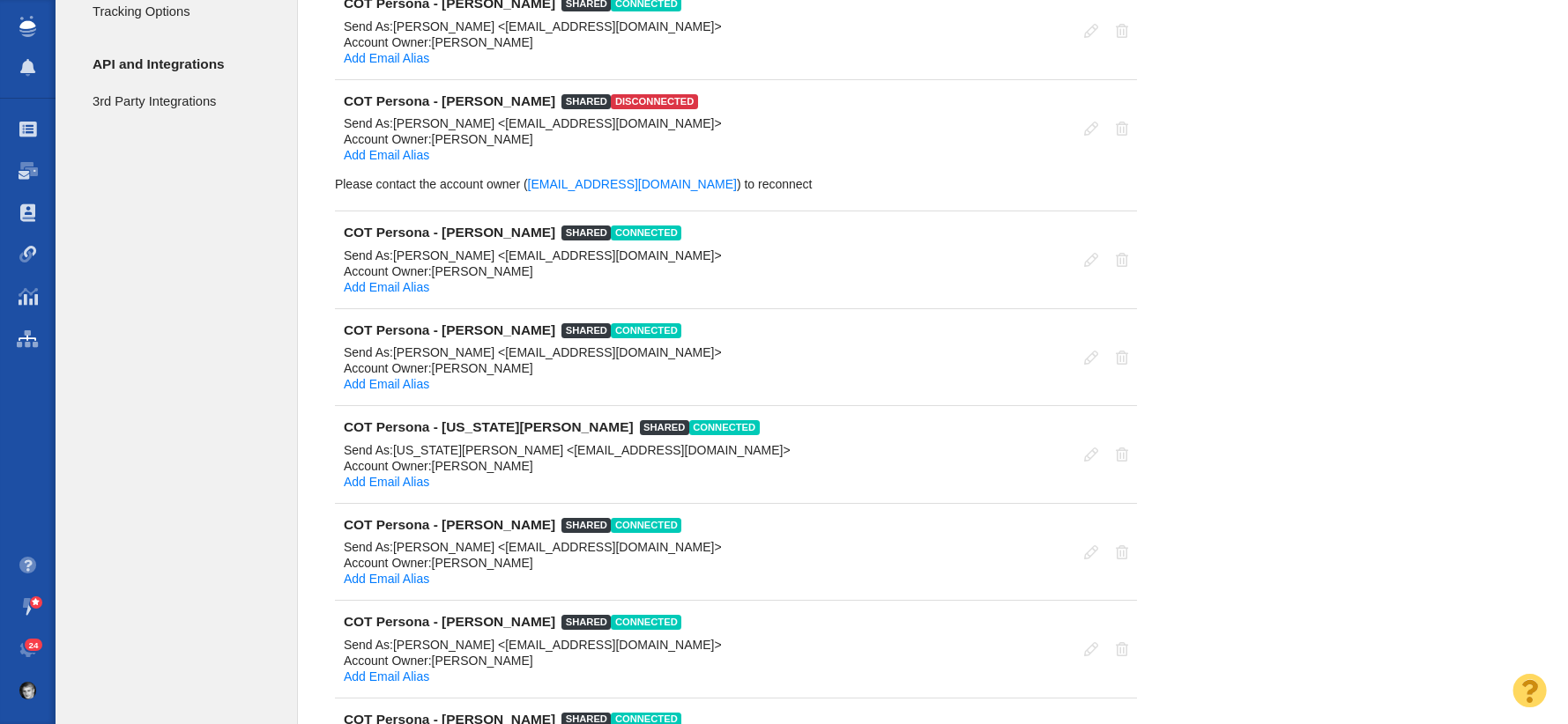
scroll to position [680, 0]
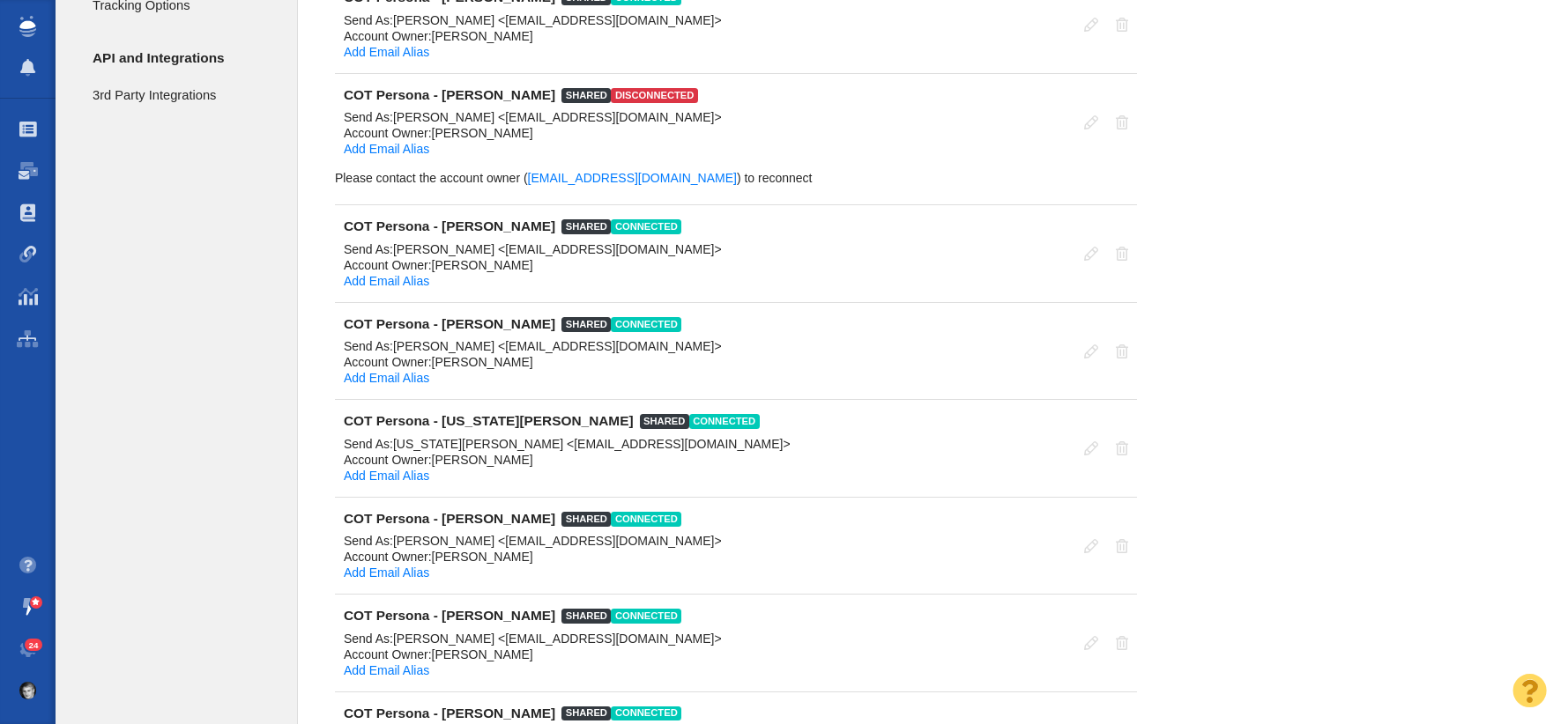
click at [35, 598] on div at bounding box center [37, 602] width 14 height 13
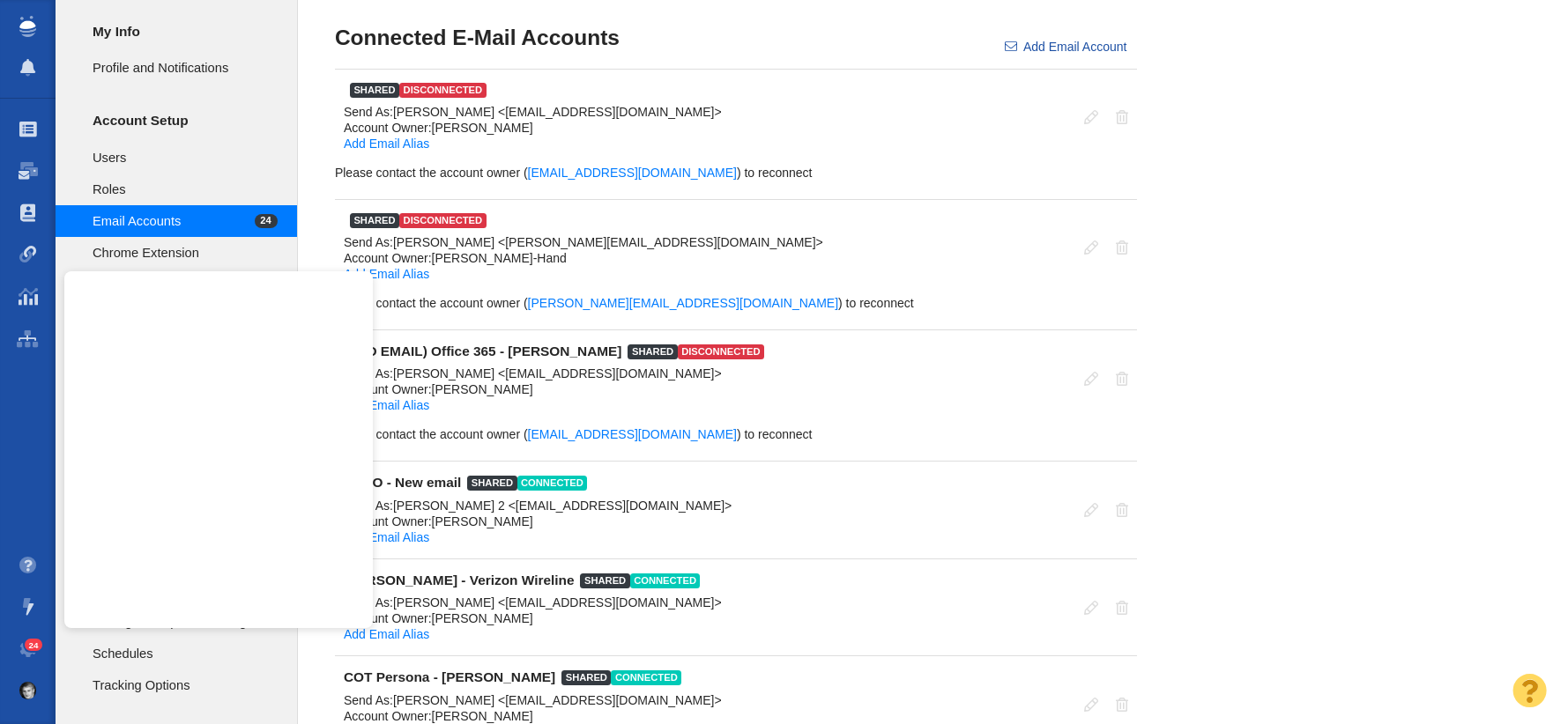
click at [250, 16] on div "Profile and Notifications Users Roles Email Accounts 24 Chrome Extension ListIQ…" at bounding box center [175, 395] width 241 height 791
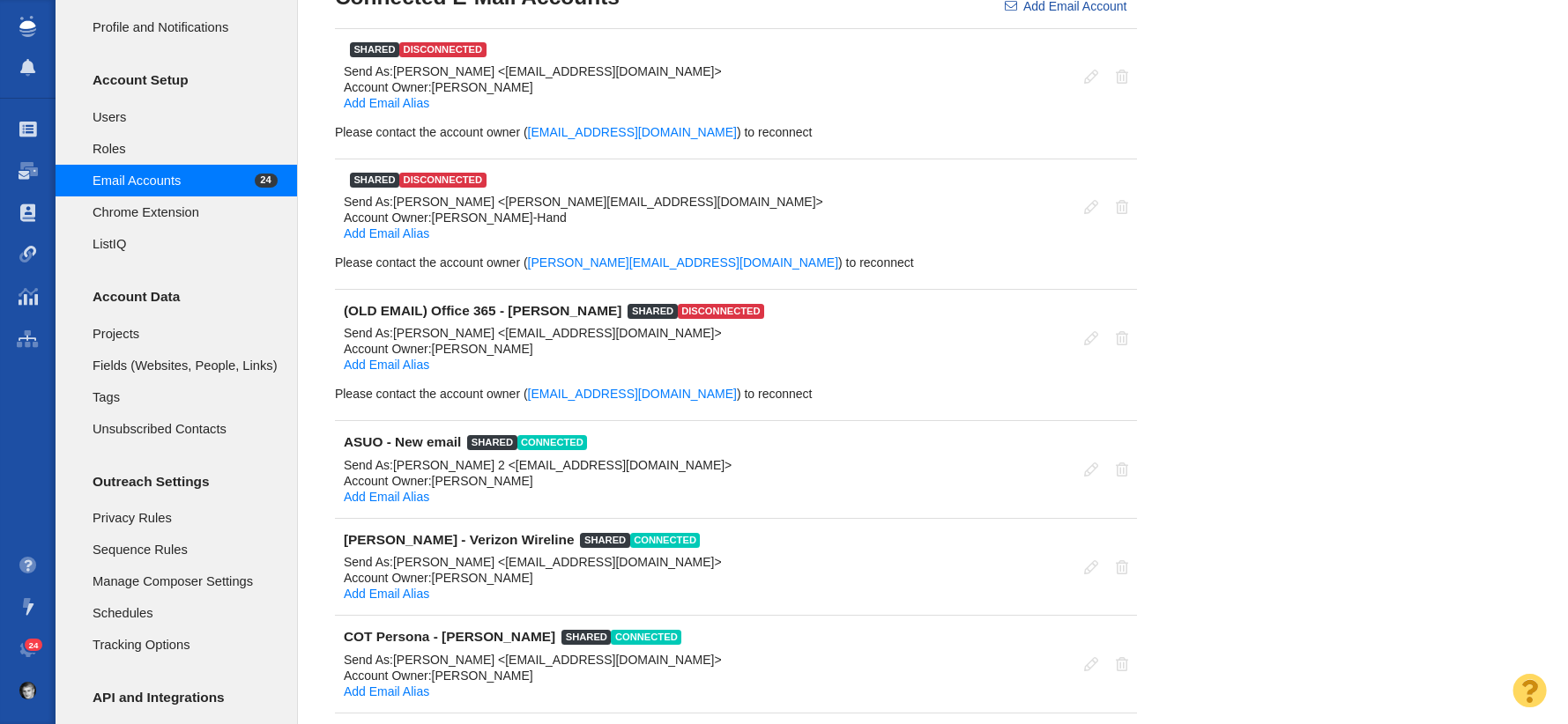
scroll to position [42, 0]
